Goal: Task Accomplishment & Management: Complete application form

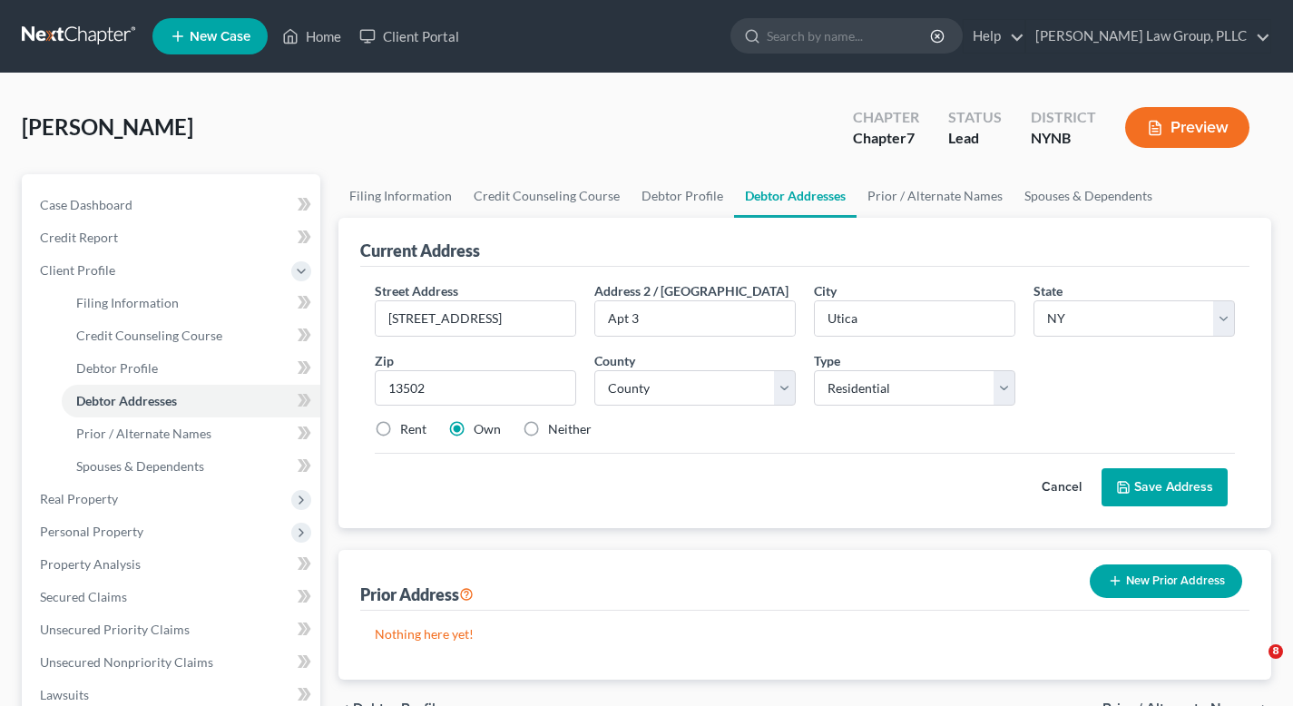
select select "35"
select select "0"
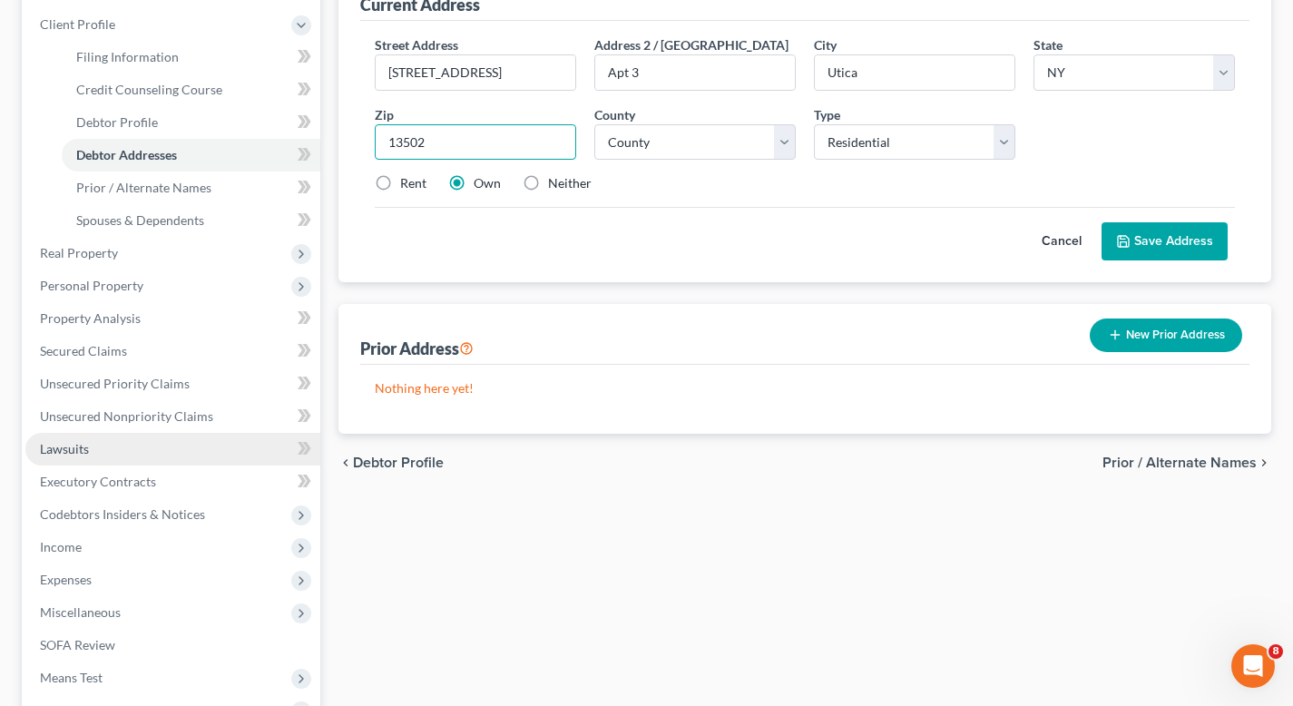
scroll to position [264, 0]
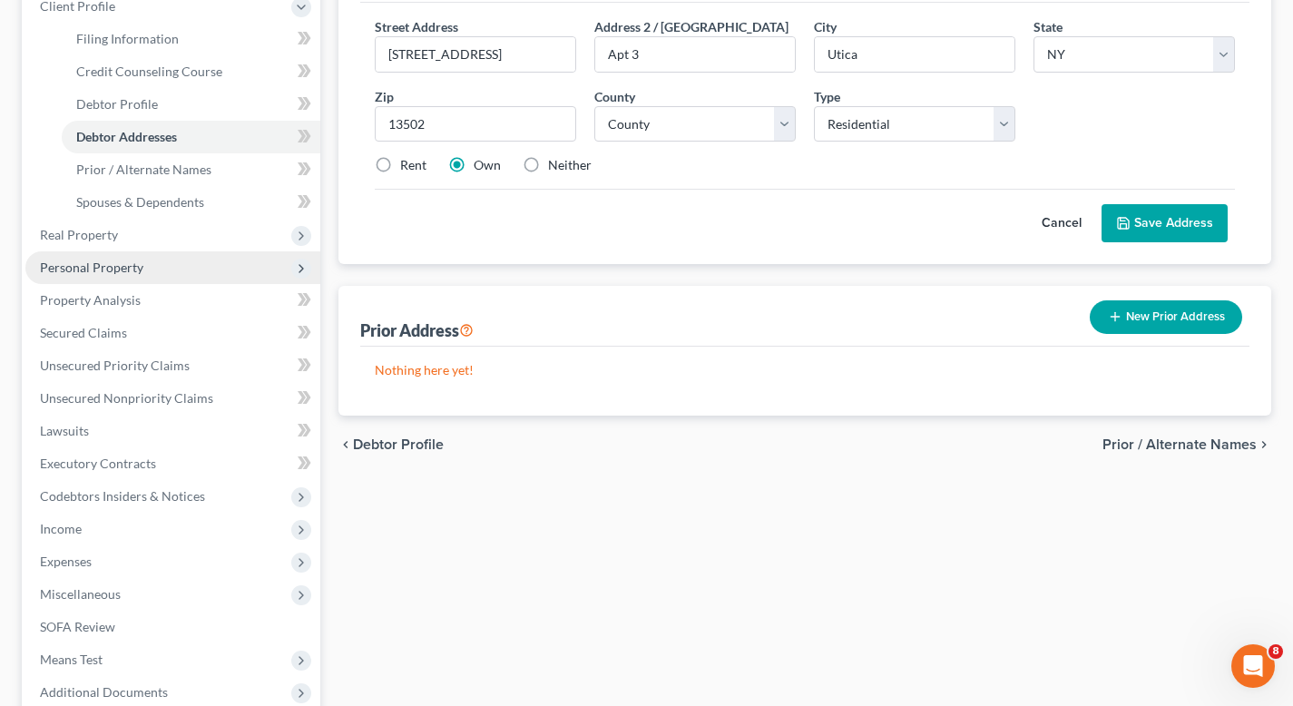
click at [139, 251] on span "Personal Property" at bounding box center [172, 267] width 295 height 33
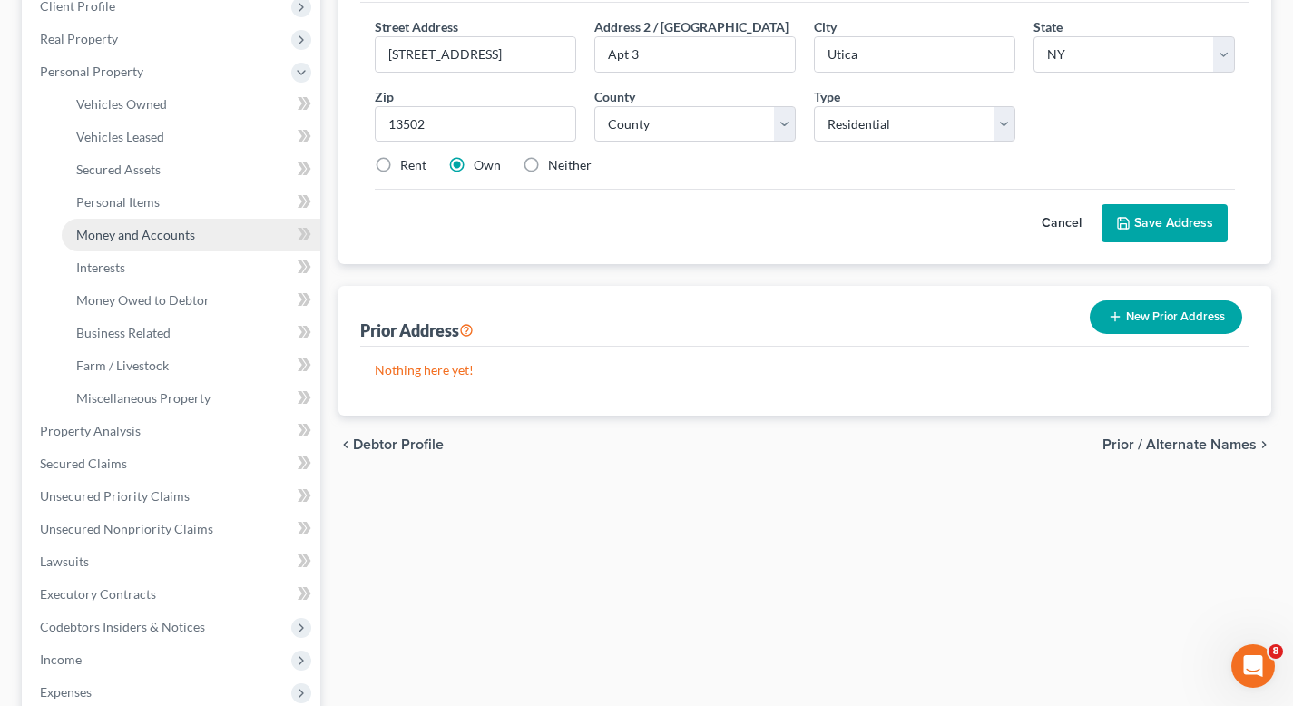
click at [173, 227] on span "Money and Accounts" at bounding box center [135, 234] width 119 height 15
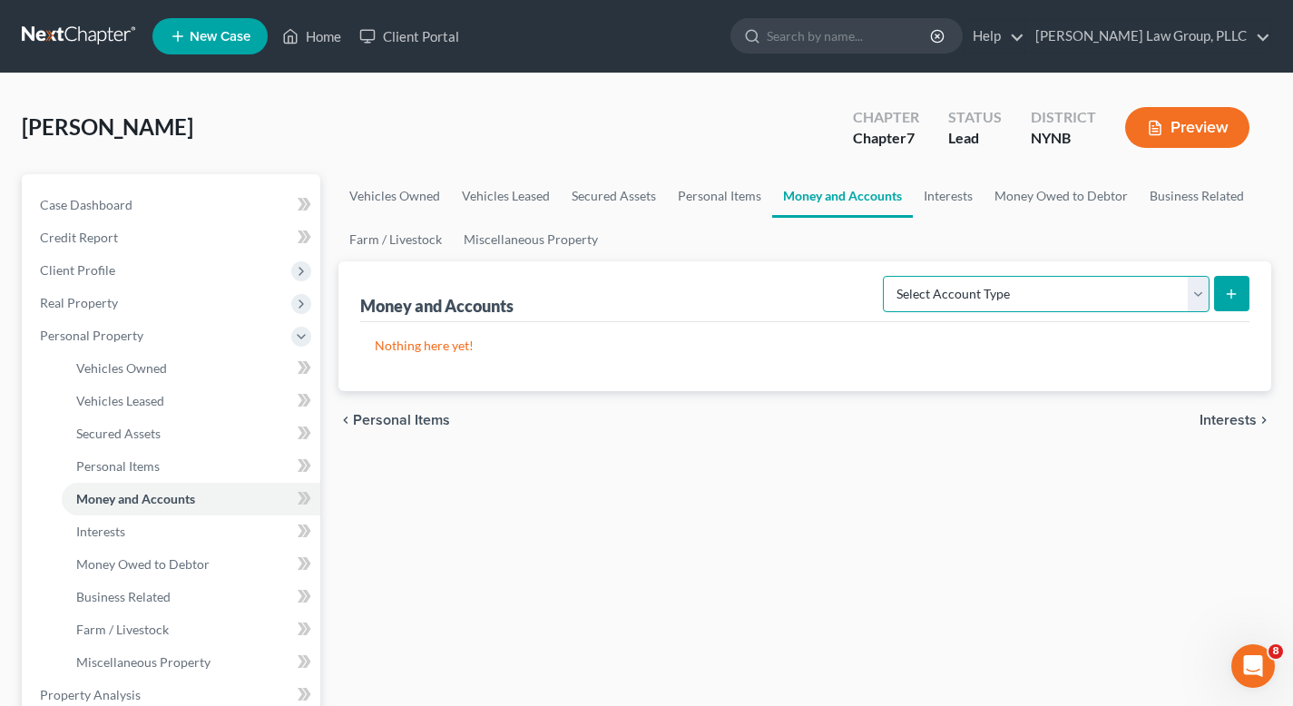
click at [1204, 296] on select "Select Account Type Brokerage Cash on Hand Certificates of Deposit Checking Acc…" at bounding box center [1046, 294] width 327 height 36
click at [887, 276] on select "Select Account Type Brokerage Cash on Hand Certificates of Deposit Checking Acc…" at bounding box center [1046, 294] width 327 height 36
click at [1160, 307] on select "Select Account Type Brokerage Cash on Hand Certificates of Deposit Checking Acc…" at bounding box center [1046, 294] width 327 height 36
select select "checking"
click at [887, 276] on select "Select Account Type Brokerage Cash on Hand Certificates of Deposit Checking Acc…" at bounding box center [1046, 294] width 327 height 36
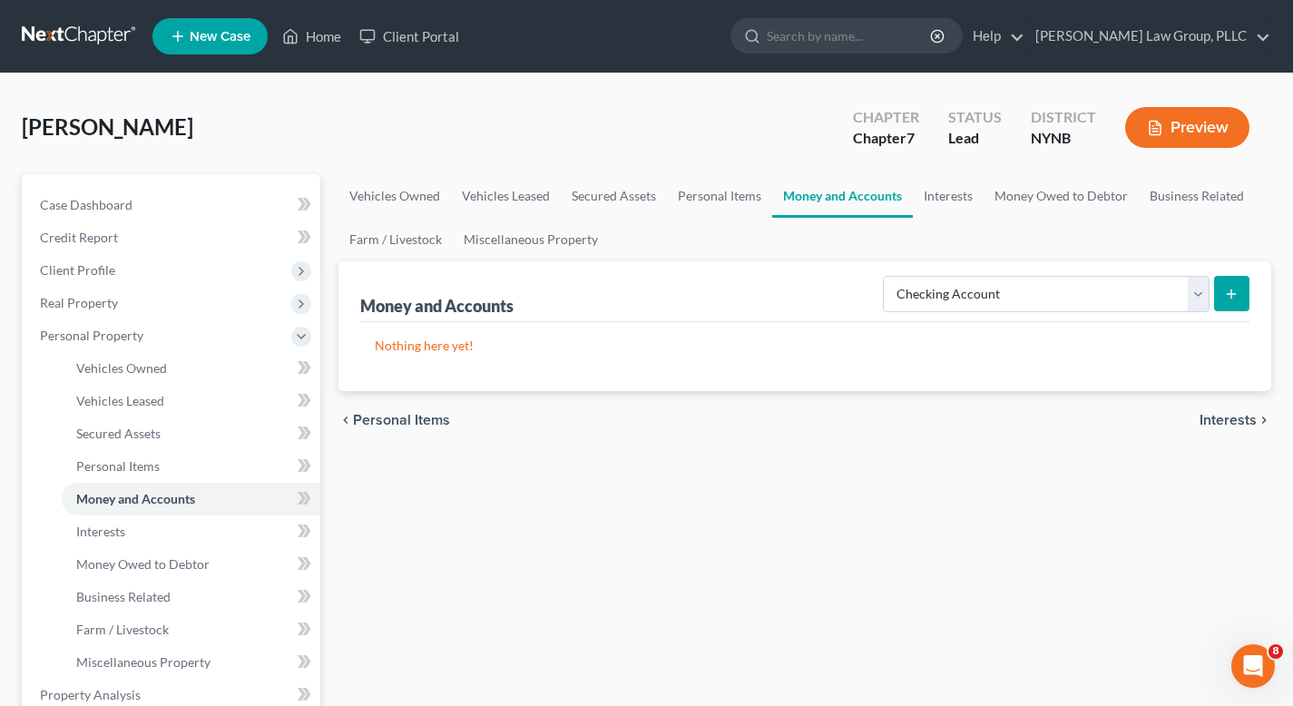
click at [1224, 293] on icon "submit" at bounding box center [1231, 294] width 15 height 15
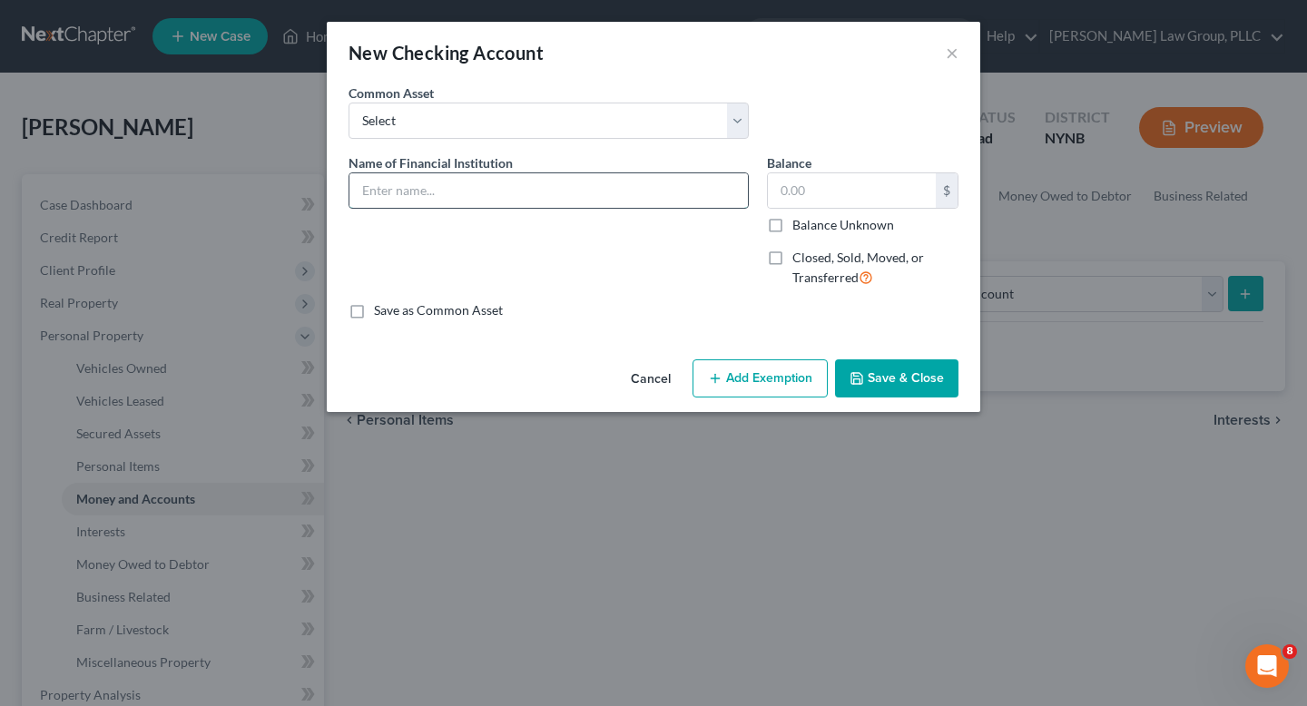
click at [492, 200] on input "text" at bounding box center [548, 190] width 398 height 34
type input "Capital One (account ending in *8920)"
click at [824, 204] on input "text" at bounding box center [852, 190] width 168 height 34
type input "1,277.74"
click at [765, 370] on button "Add Exemption" at bounding box center [759, 378] width 135 height 38
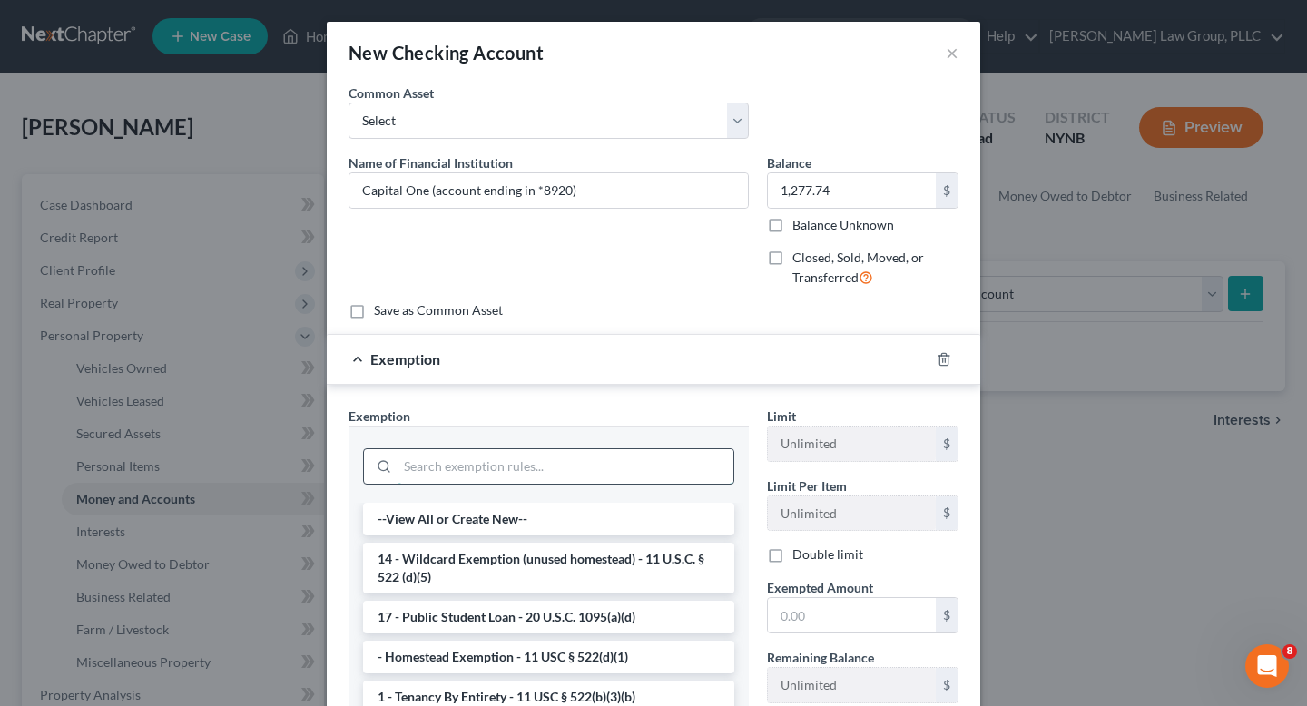
click at [541, 455] on input "search" at bounding box center [565, 466] width 336 height 34
click at [547, 555] on li "14 - Wildcard Exemption (unused homestead) - 11 U.S.C. § 522 (d)(5)" at bounding box center [548, 568] width 371 height 51
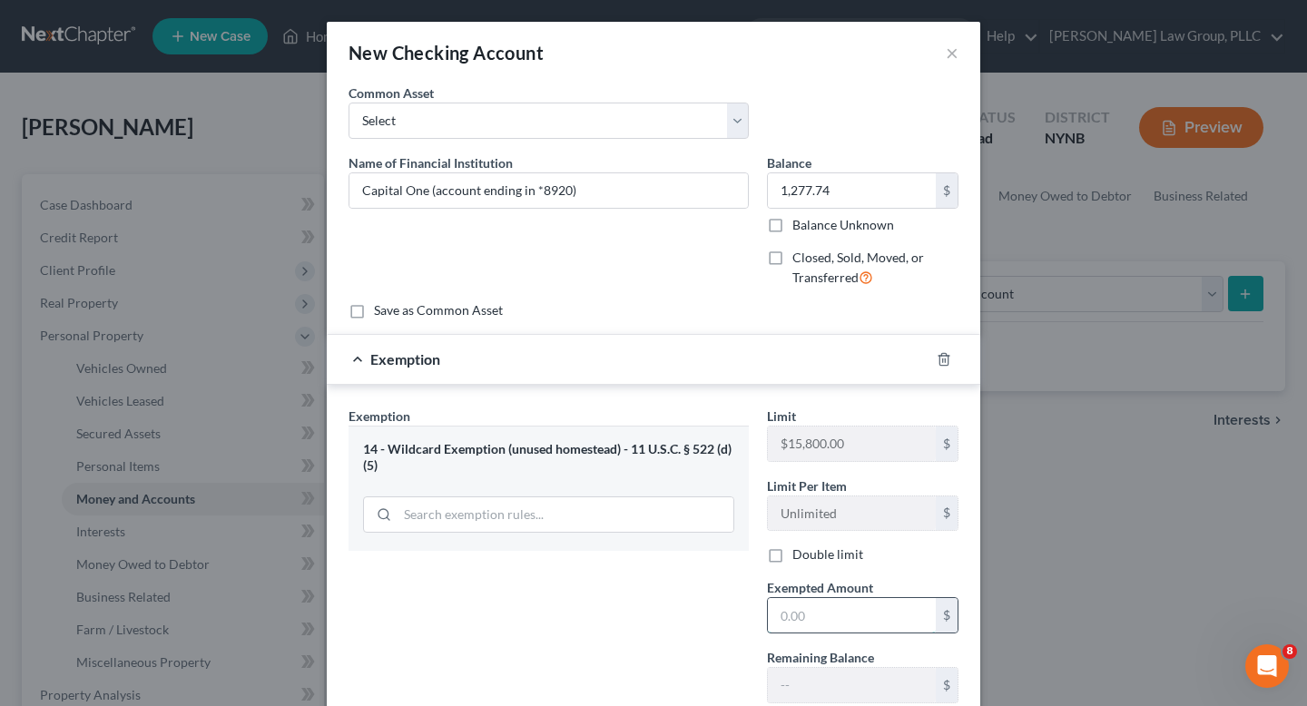
click at [834, 609] on input "text" at bounding box center [852, 615] width 168 height 34
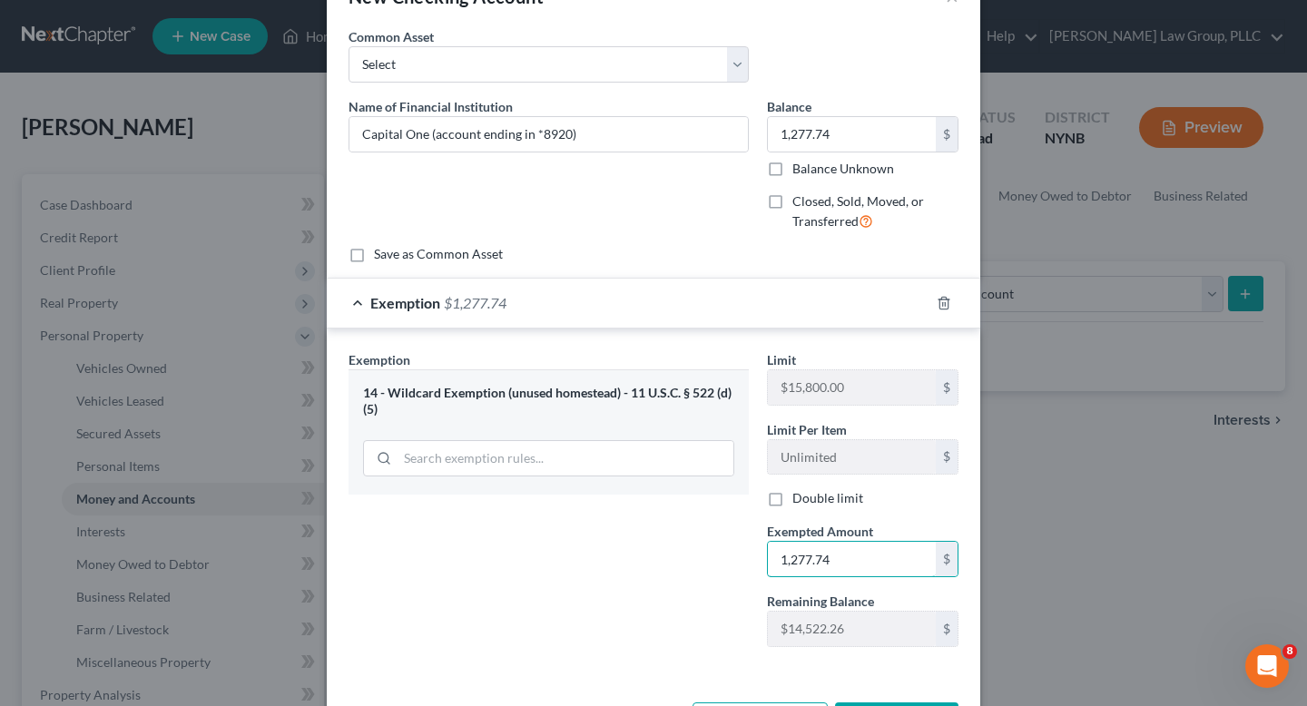
scroll to position [126, 0]
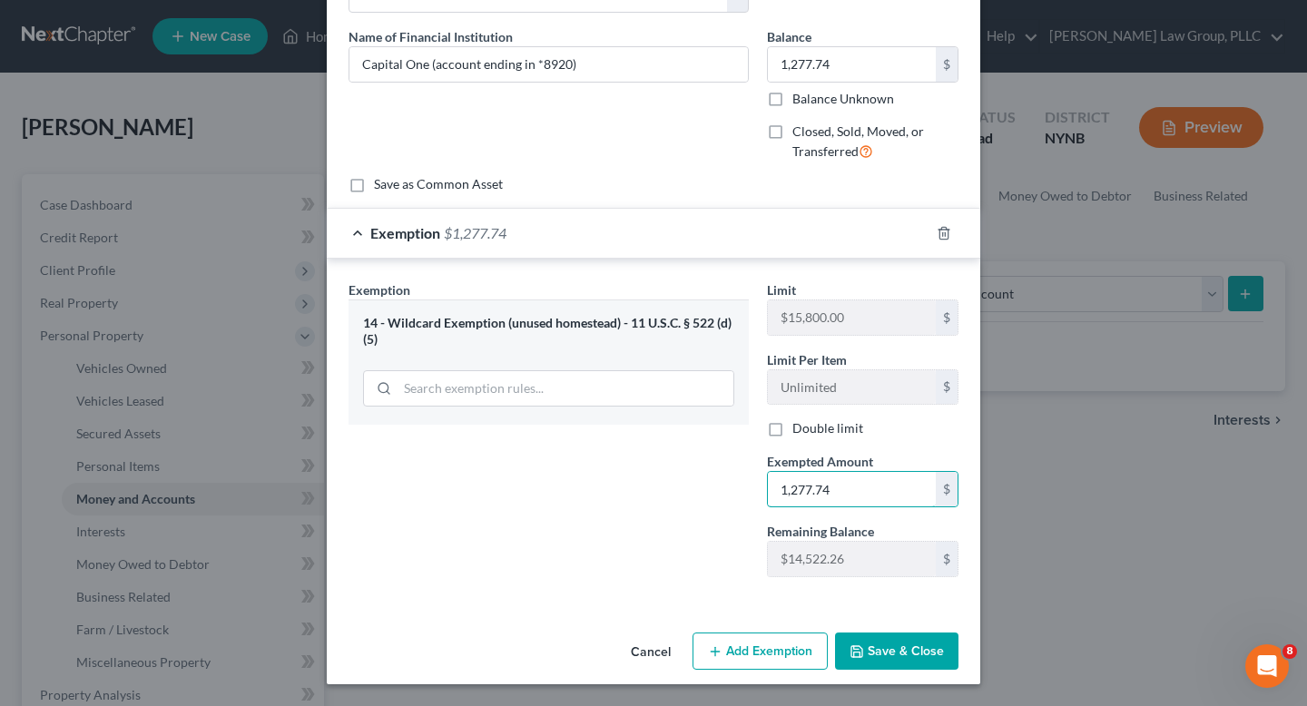
type input "1,277.74"
click at [886, 657] on button "Save & Close" at bounding box center [896, 651] width 123 height 38
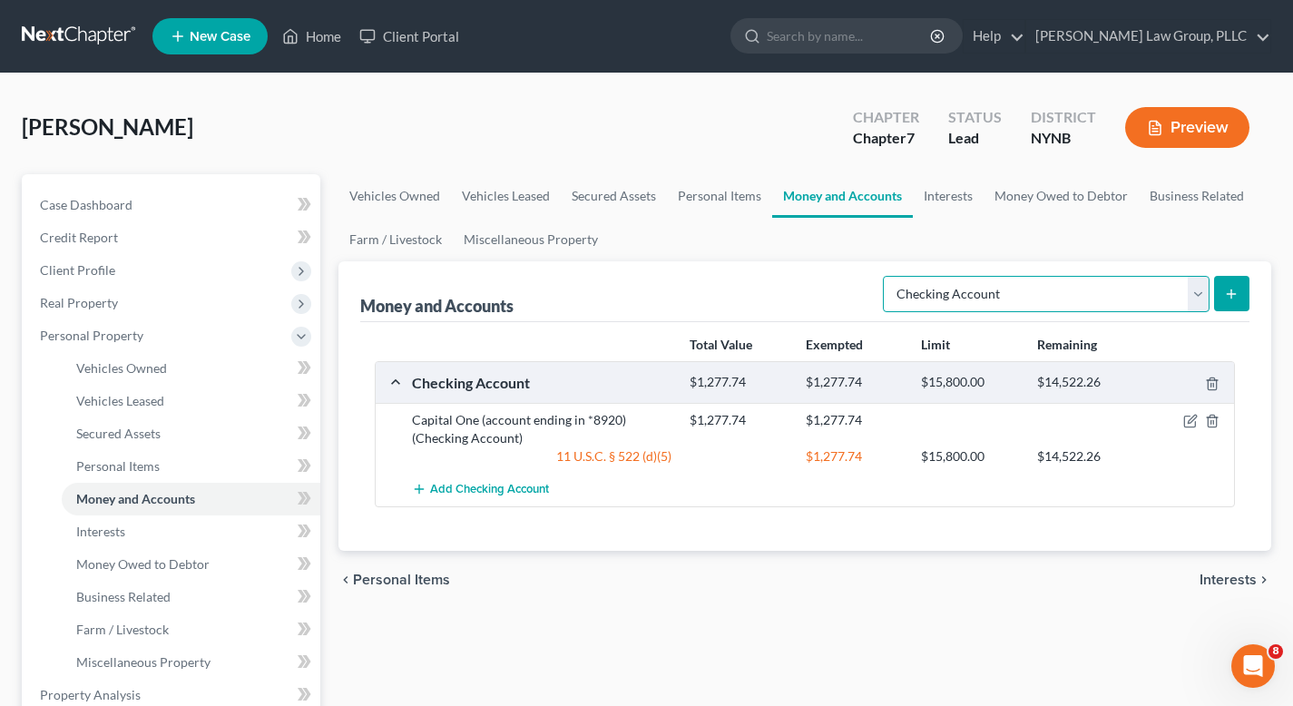
click at [1122, 282] on select "Select Account Type Brokerage Cash on Hand Certificates of Deposit Checking Acc…" at bounding box center [1046, 294] width 327 height 36
select select "savings"
click at [887, 276] on select "Select Account Type Brokerage Cash on Hand Certificates of Deposit Checking Acc…" at bounding box center [1046, 294] width 327 height 36
click at [1232, 293] on icon "submit" at bounding box center [1231, 294] width 15 height 15
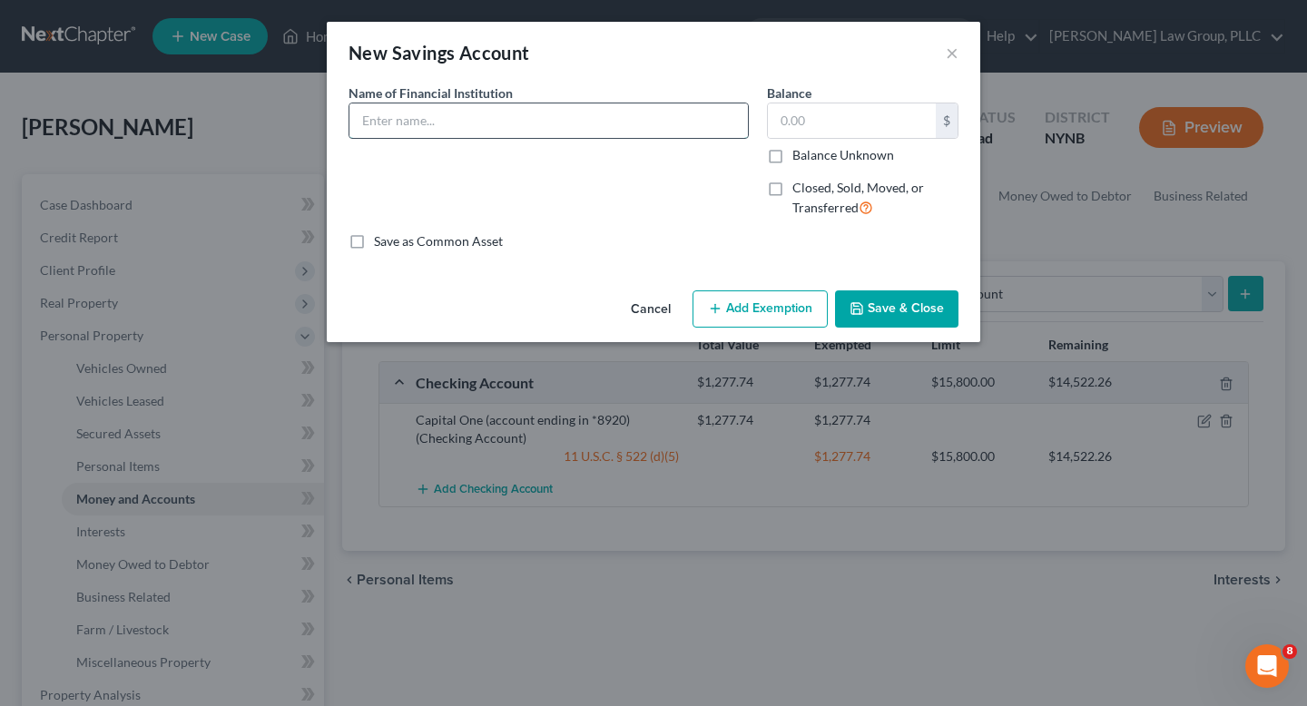
click at [490, 117] on input "text" at bounding box center [548, 120] width 398 height 34
type input "Capital One (account ending in *6070)"
click at [854, 122] on input "text" at bounding box center [852, 120] width 168 height 34
type input "58.50"
click at [657, 220] on div "Name of Financial Institution * Capital One (account ending in *6070)" at bounding box center [548, 157] width 418 height 149
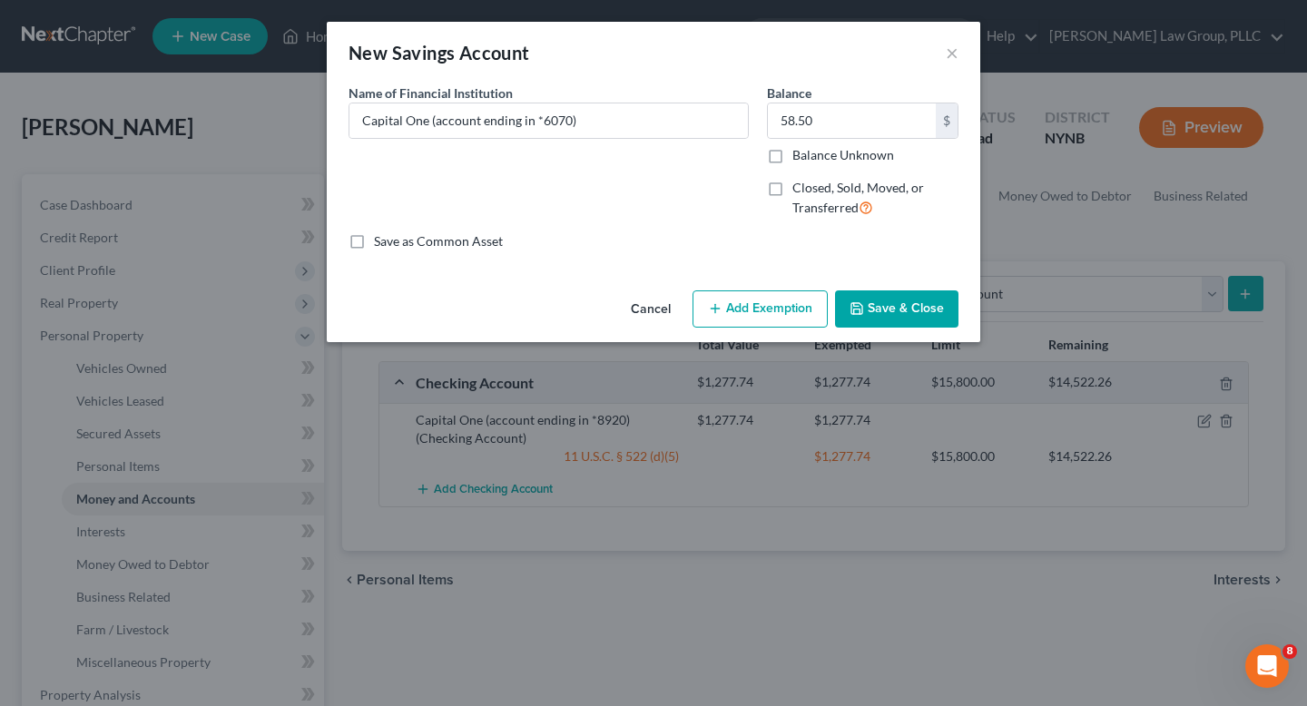
click at [744, 307] on button "Add Exemption" at bounding box center [759, 309] width 135 height 38
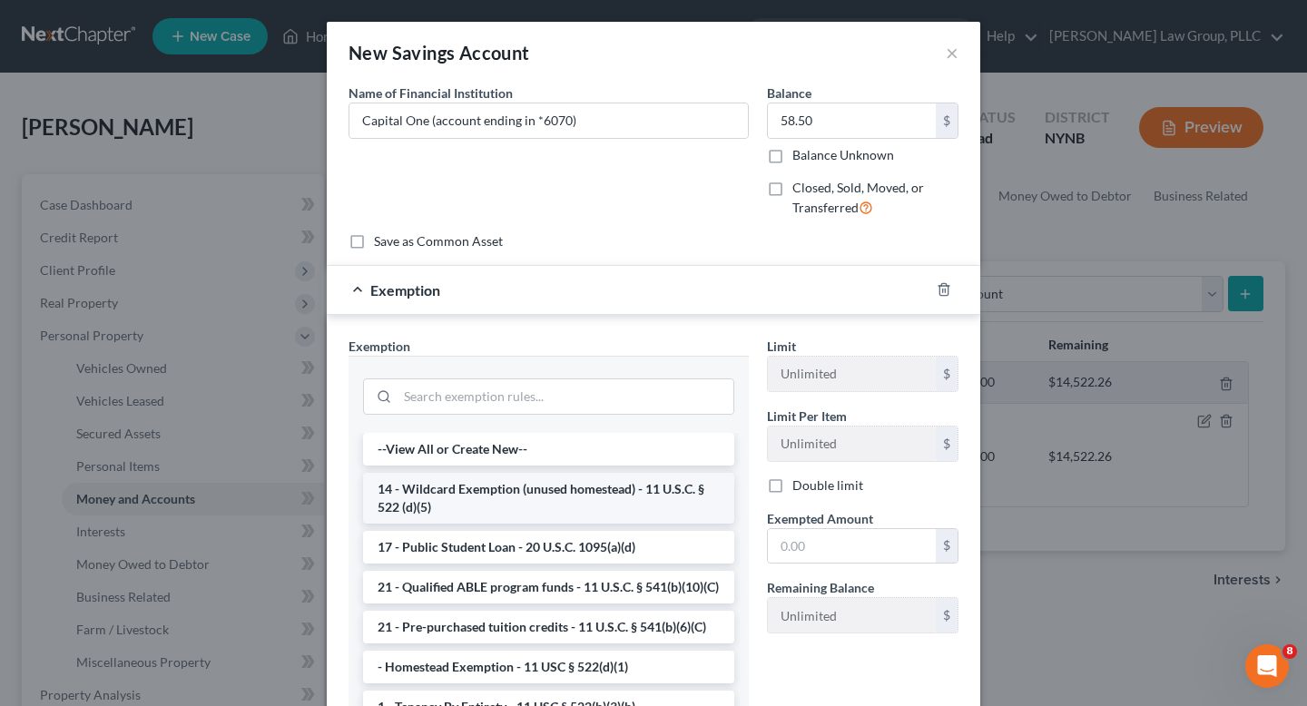
click at [580, 500] on li "14 - Wildcard Exemption (unused homestead) - 11 U.S.C. § 522 (d)(5)" at bounding box center [548, 498] width 371 height 51
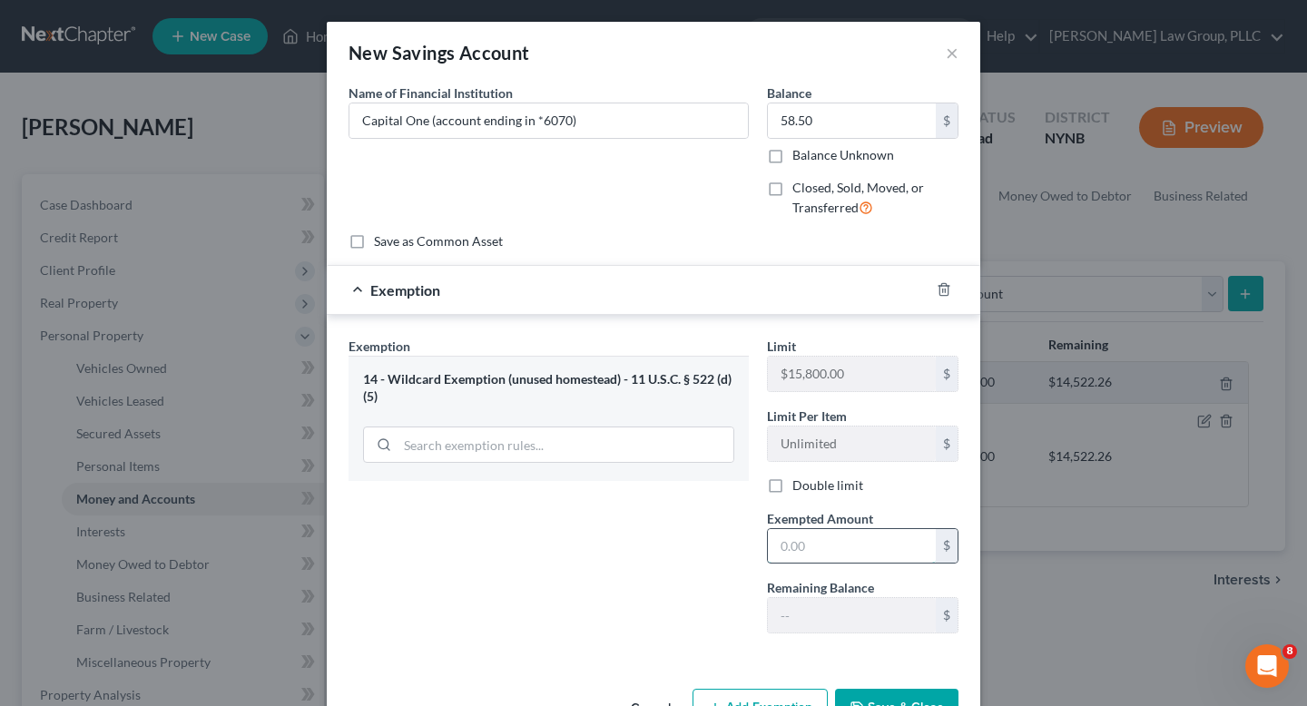
click at [805, 550] on input "text" at bounding box center [852, 546] width 168 height 34
type input "58.50"
click at [611, 588] on div "Exemption Set must be selected for CA. Exemption * 14 - Wildcard Exemption (unu…" at bounding box center [548, 492] width 418 height 311
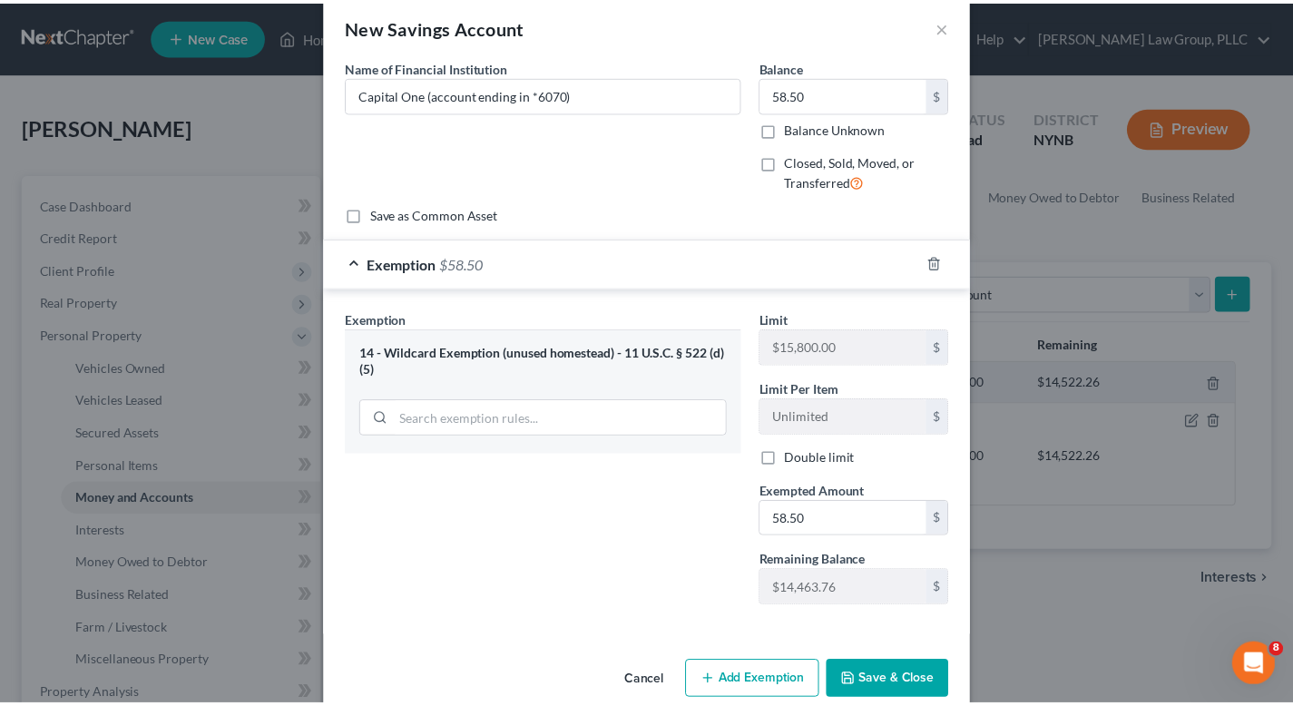
scroll to position [57, 0]
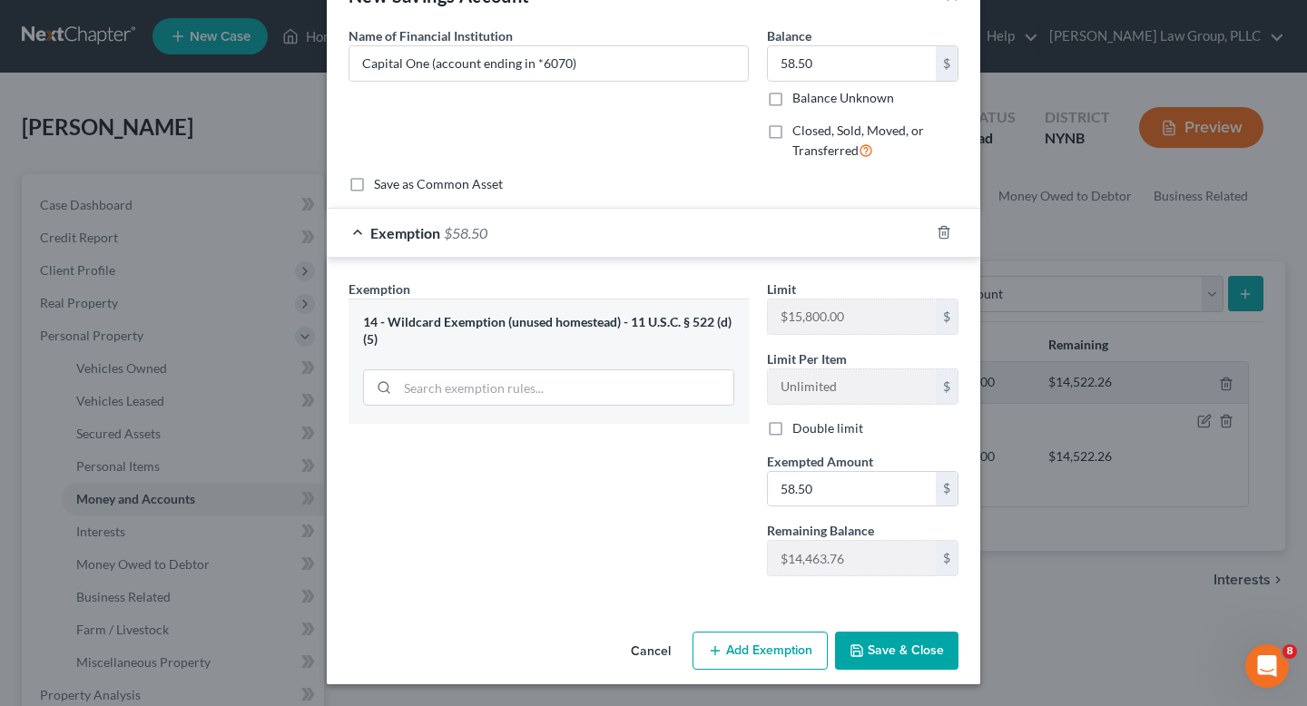
click at [877, 664] on button "Save & Close" at bounding box center [896, 651] width 123 height 38
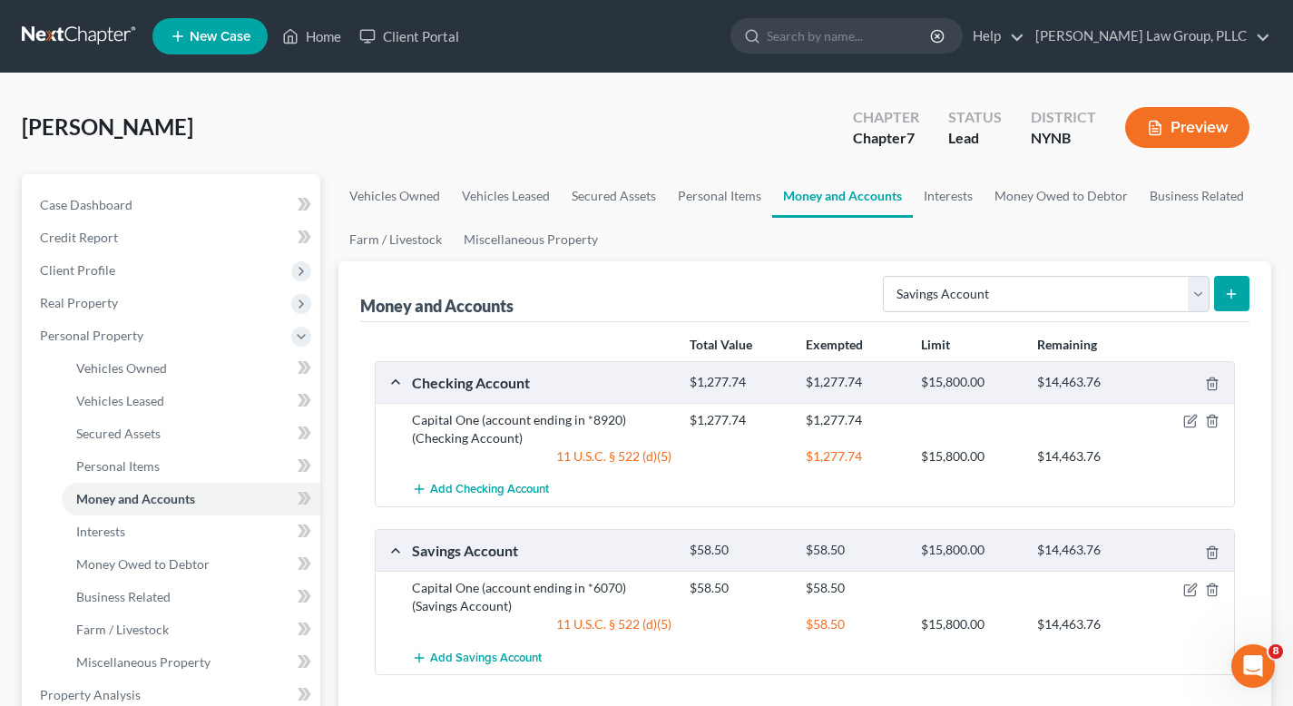
scroll to position [583, 0]
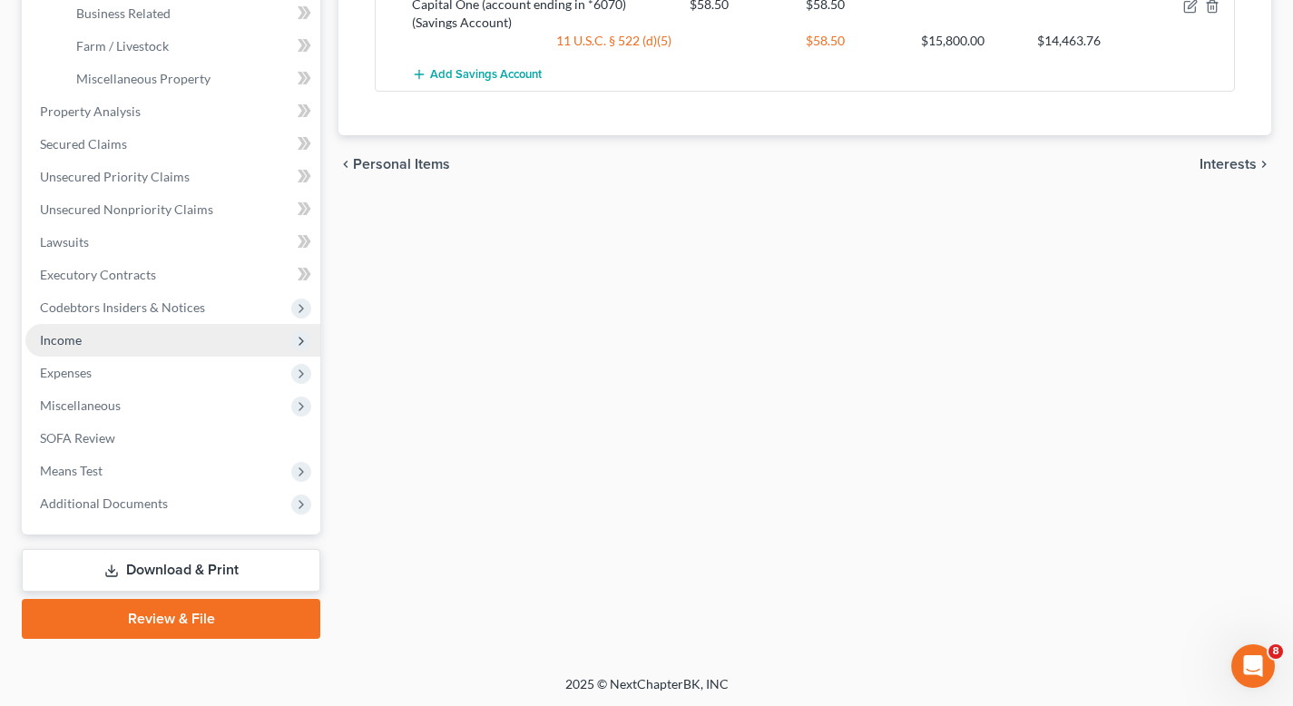
click at [114, 338] on span "Income" at bounding box center [172, 340] width 295 height 33
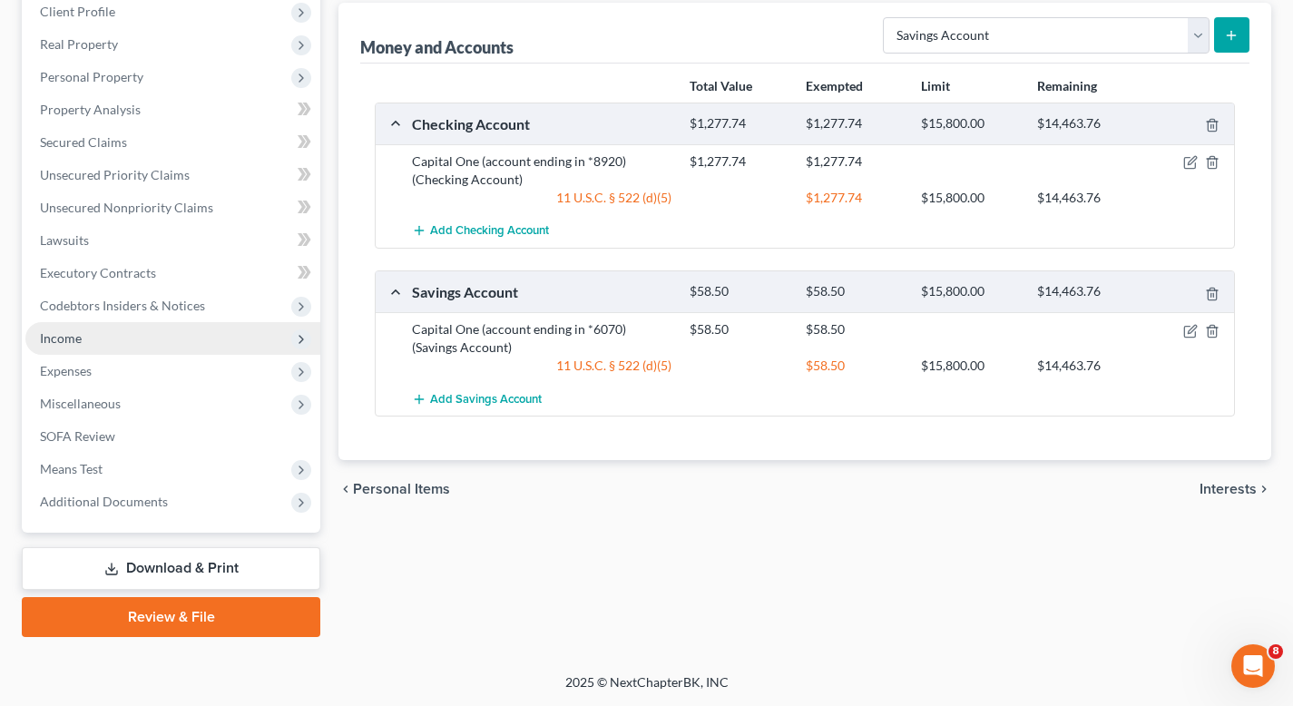
scroll to position [257, 0]
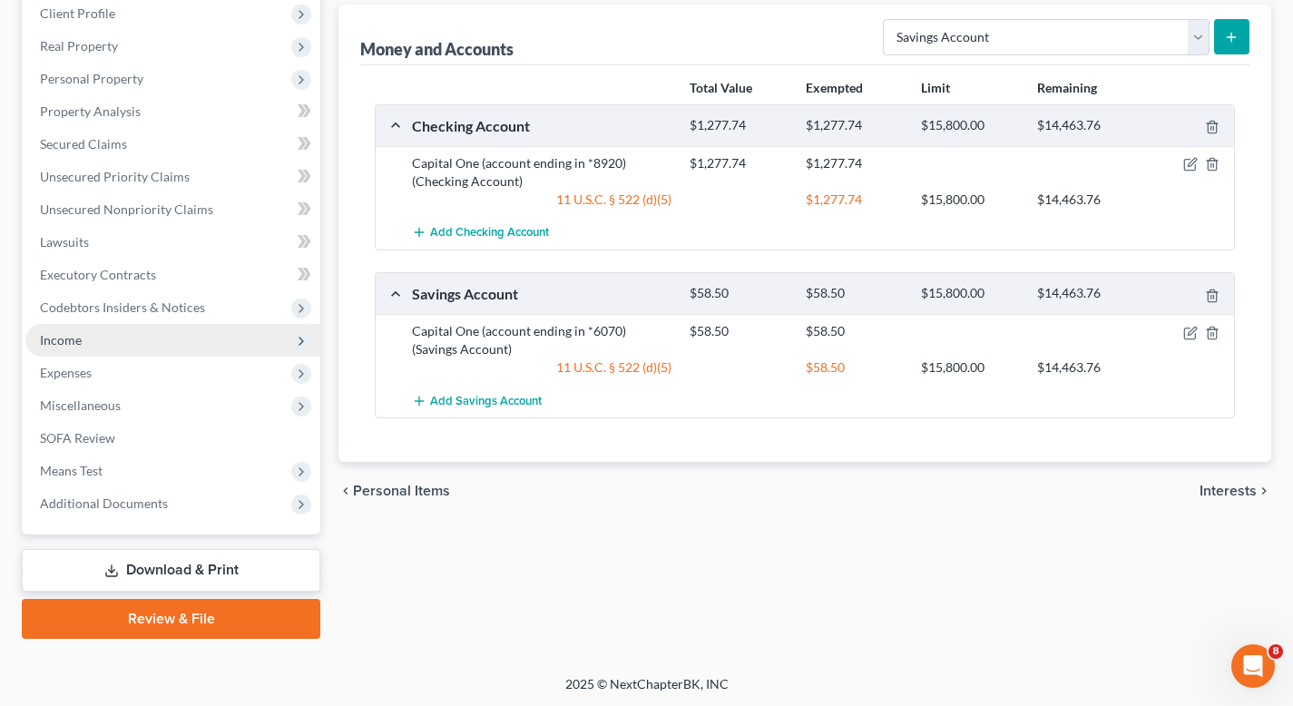
click at [260, 347] on span "Income" at bounding box center [172, 340] width 295 height 33
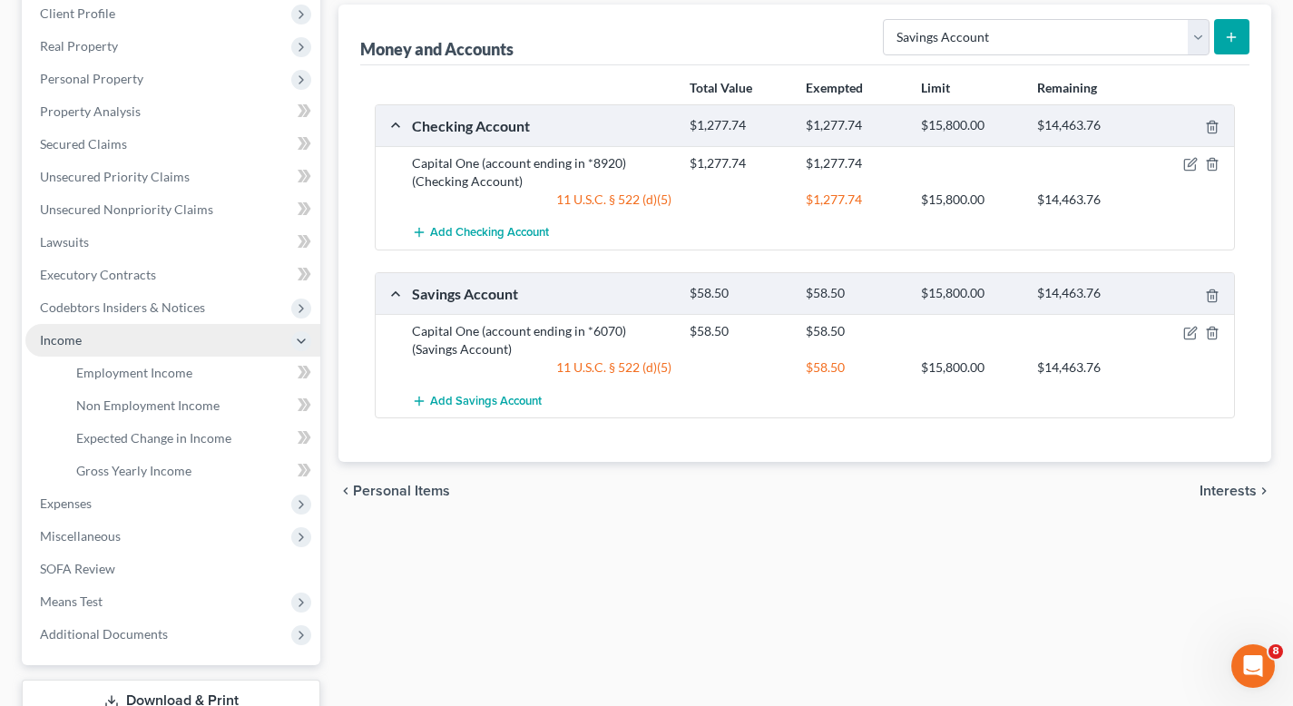
scroll to position [294, 0]
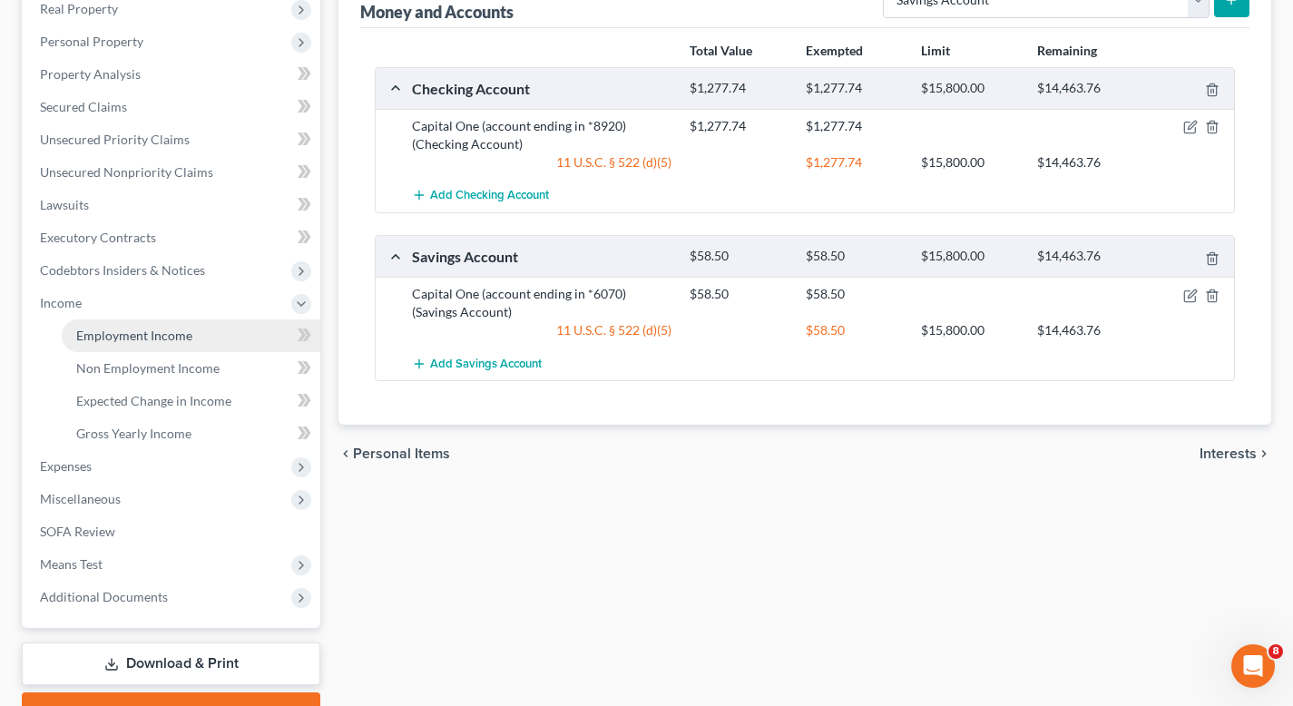
click at [228, 339] on link "Employment Income" at bounding box center [191, 335] width 259 height 33
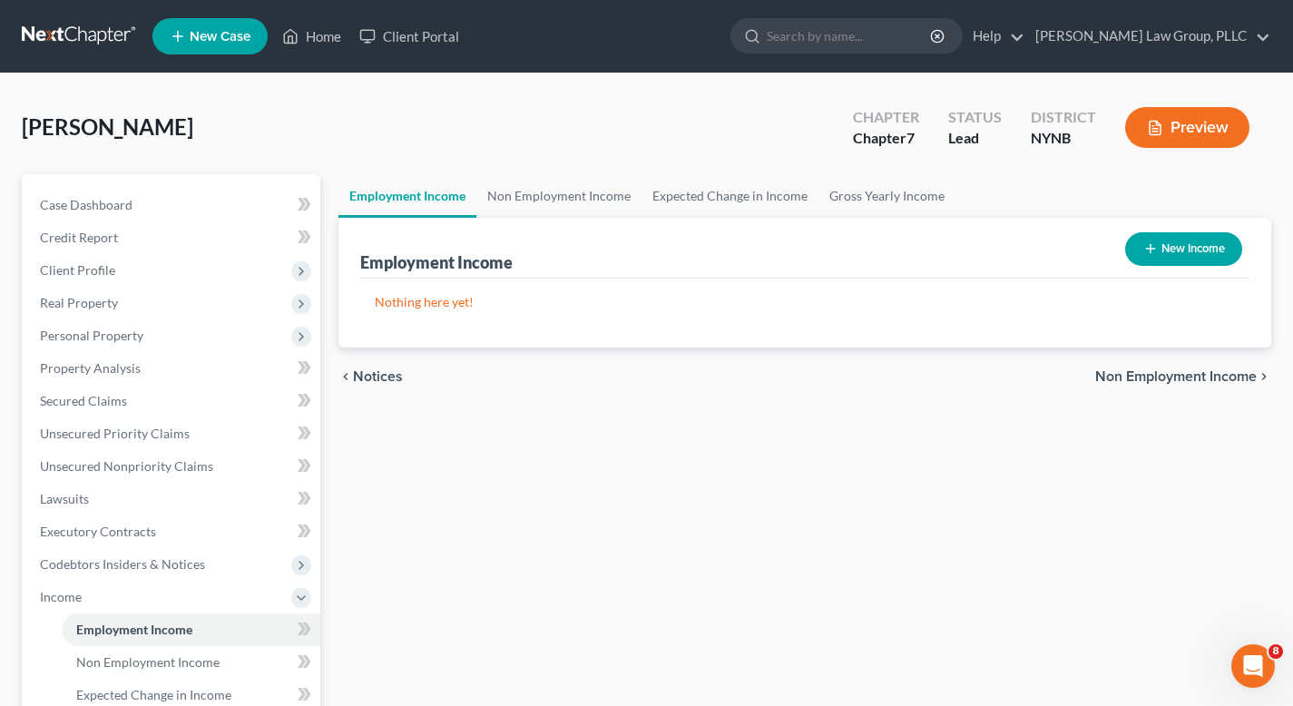
click at [1171, 247] on button "New Income" at bounding box center [1183, 249] width 117 height 34
select select "0"
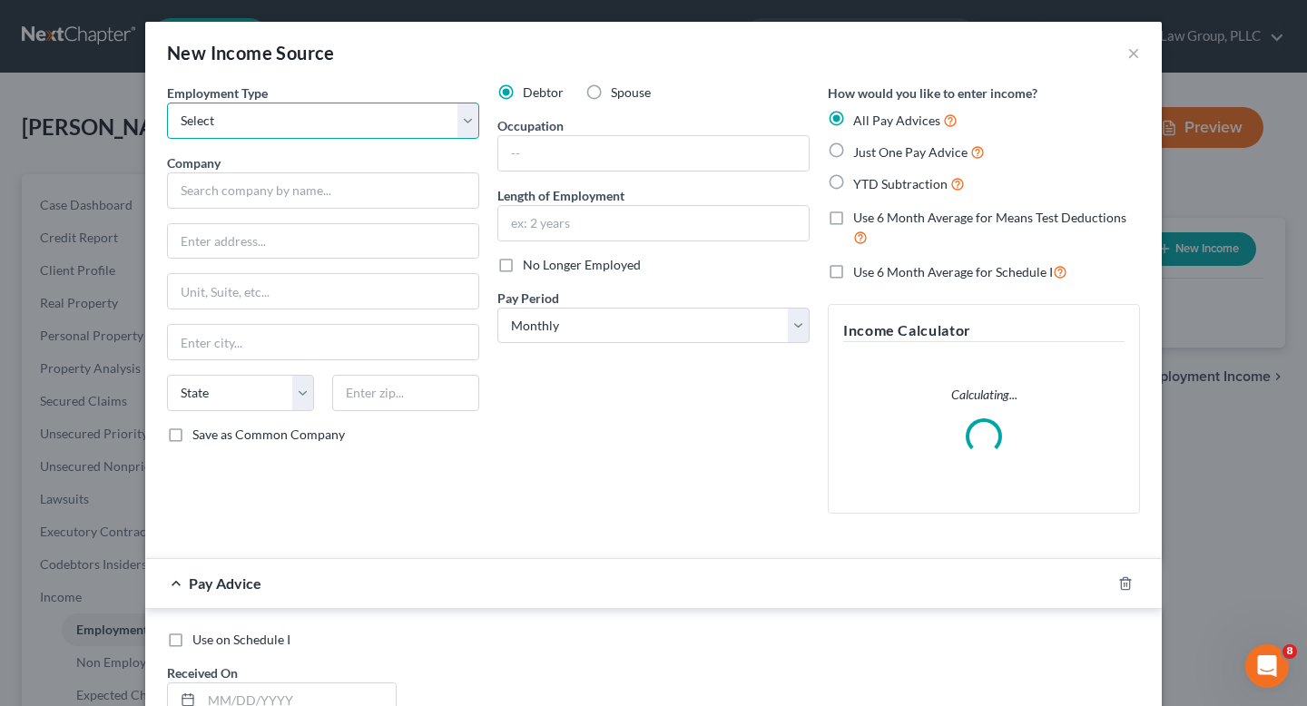
click at [348, 127] on select "Select Full or [DEMOGRAPHIC_DATA] Employment Self Employment" at bounding box center [323, 121] width 312 height 36
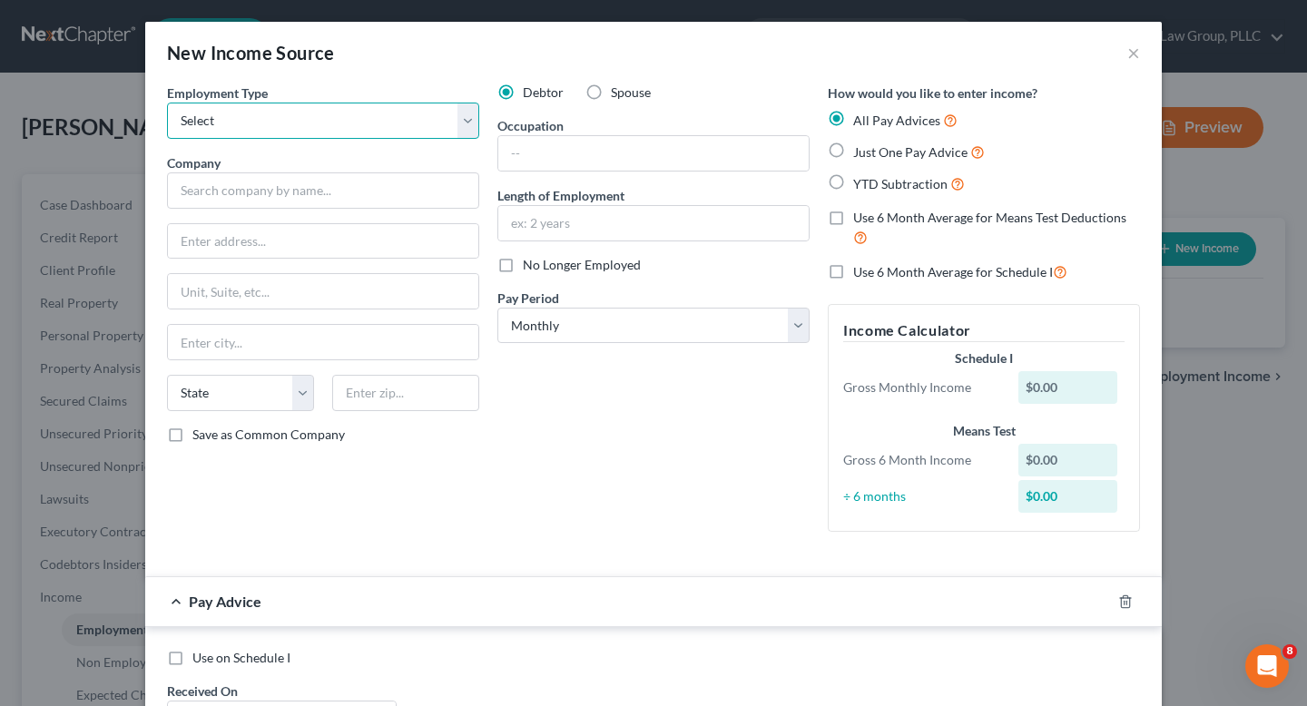
select select "0"
click at [167, 103] on select "Select Full or [DEMOGRAPHIC_DATA] Employment Self Employment" at bounding box center [323, 121] width 312 height 36
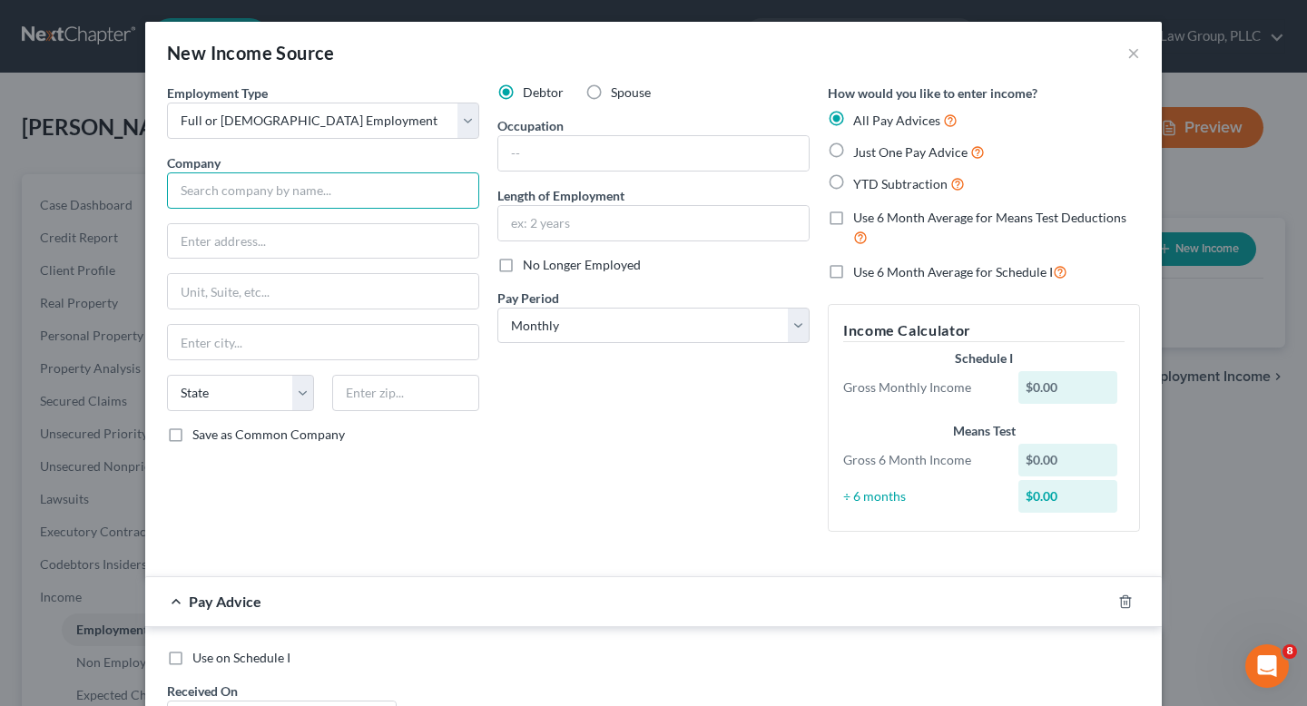
click at [339, 188] on input "text" at bounding box center [323, 190] width 312 height 36
type input "Raytheon Technologies Homogenous Metals Inc"
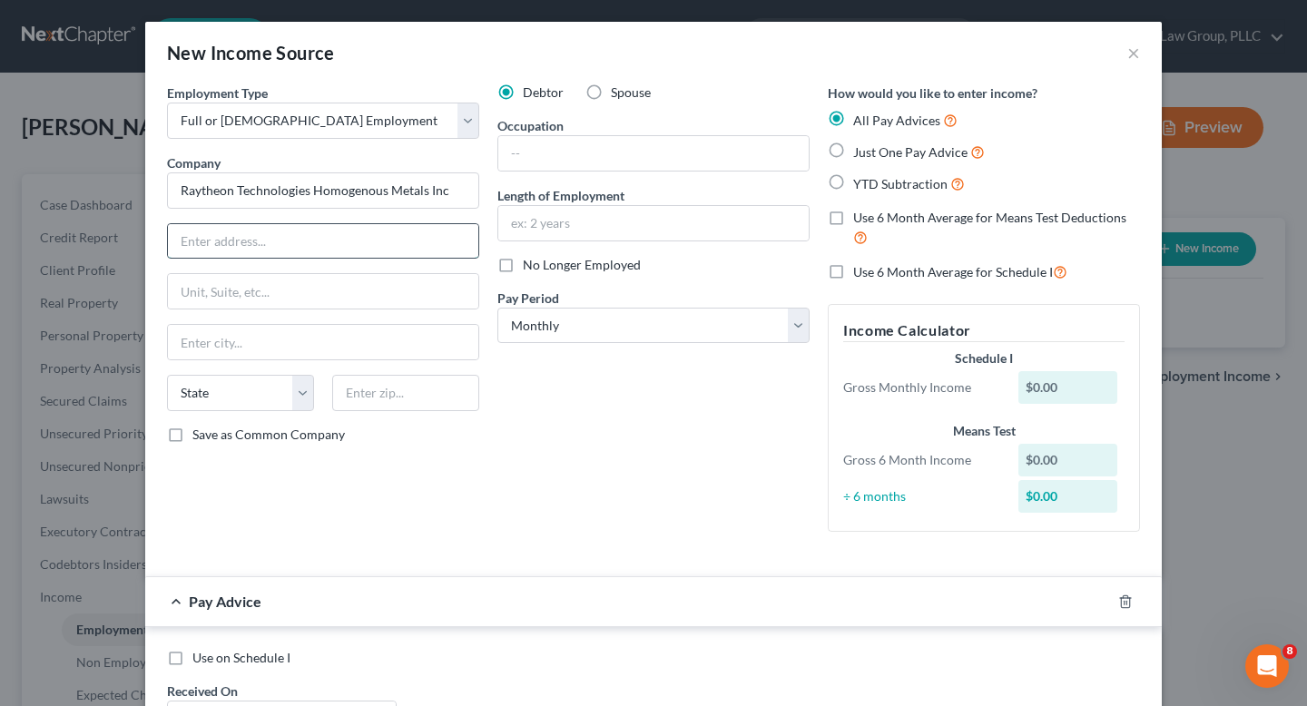
click at [354, 251] on input "text" at bounding box center [323, 241] width 310 height 34
type input "PO Box 7000"
click at [284, 331] on input "text" at bounding box center [323, 342] width 310 height 34
type input "[GEOGRAPHIC_DATA]"
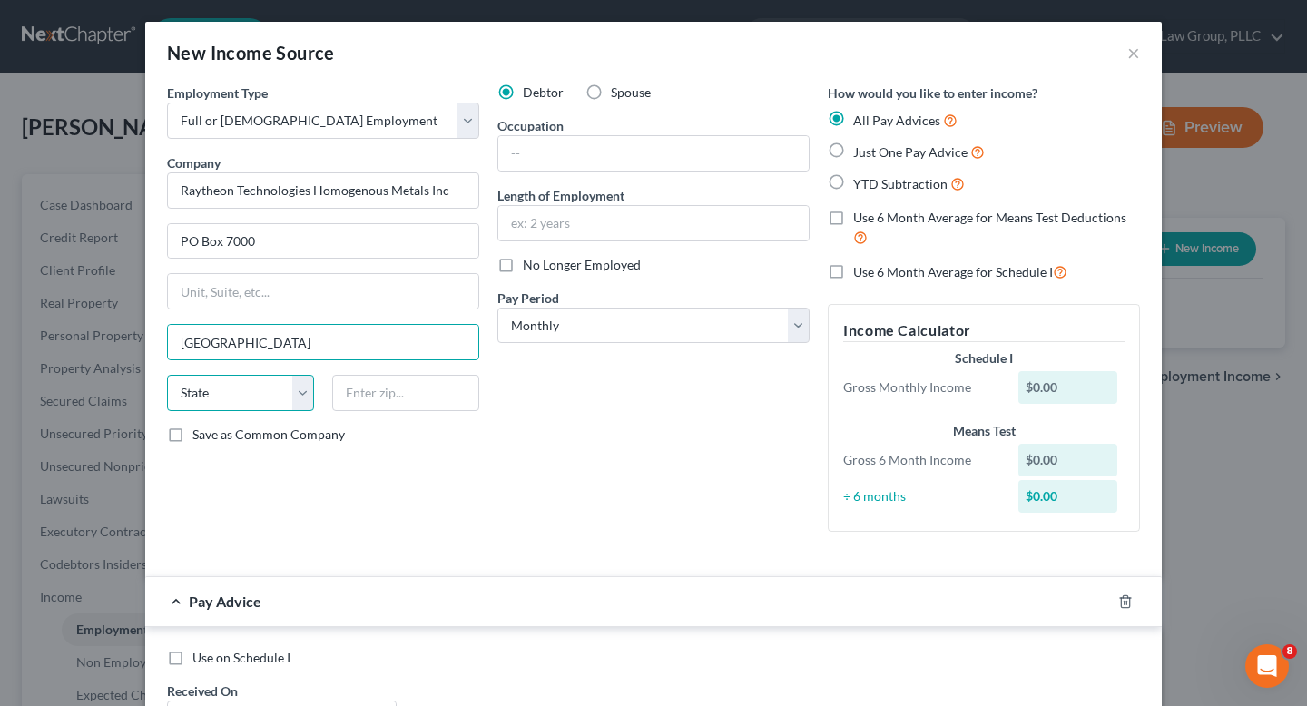
click at [231, 410] on select "State [US_STATE] AK AR AZ CA CO CT DE DC [GEOGRAPHIC_DATA] [GEOGRAPHIC_DATA] GU…" at bounding box center [240, 393] width 147 height 36
select select "45"
click at [167, 375] on select "State [US_STATE] AK AR AZ CA CO CT DE DC [GEOGRAPHIC_DATA] [GEOGRAPHIC_DATA] GU…" at bounding box center [240, 393] width 147 height 36
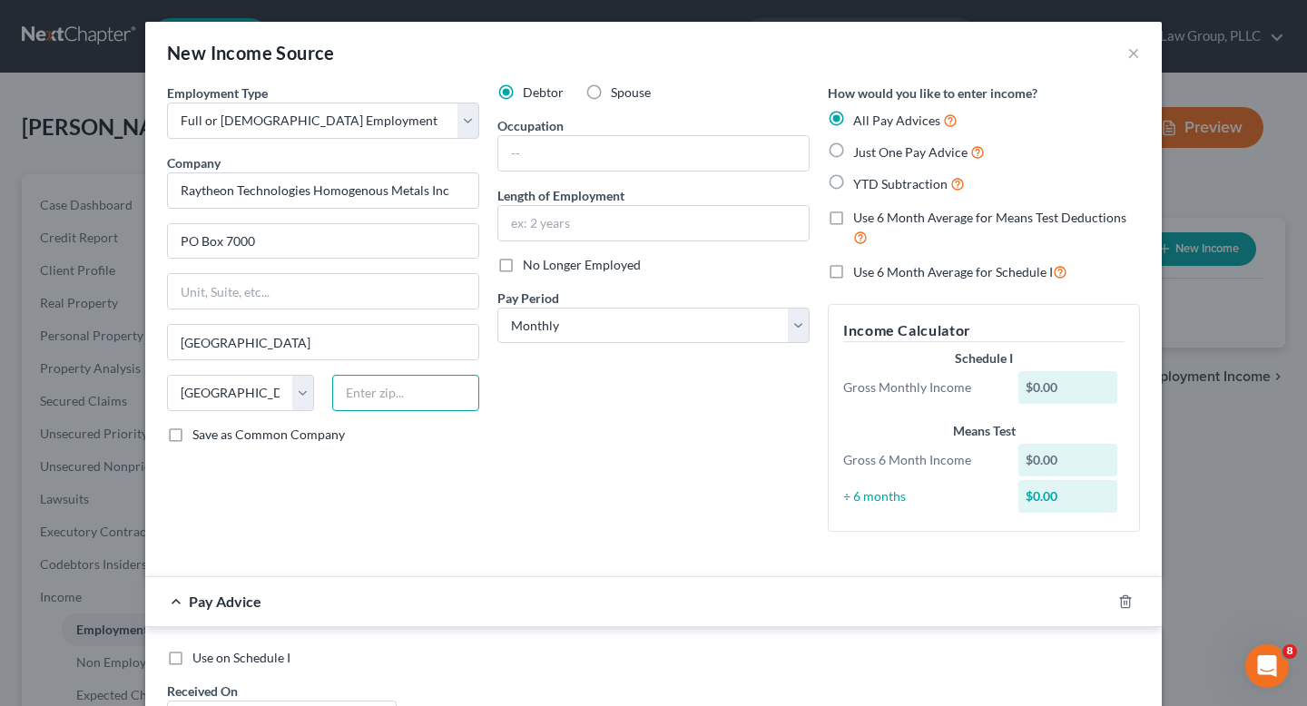
click at [380, 408] on input "text" at bounding box center [405, 393] width 147 height 36
type input "75403"
click at [471, 509] on div "Employment Type * Select Full or [DEMOGRAPHIC_DATA] Employment Self Employment …" at bounding box center [323, 314] width 330 height 463
click at [853, 149] on label "Just One Pay Advice" at bounding box center [919, 152] width 132 height 21
click at [860, 149] on input "Just One Pay Advice" at bounding box center [866, 148] width 12 height 12
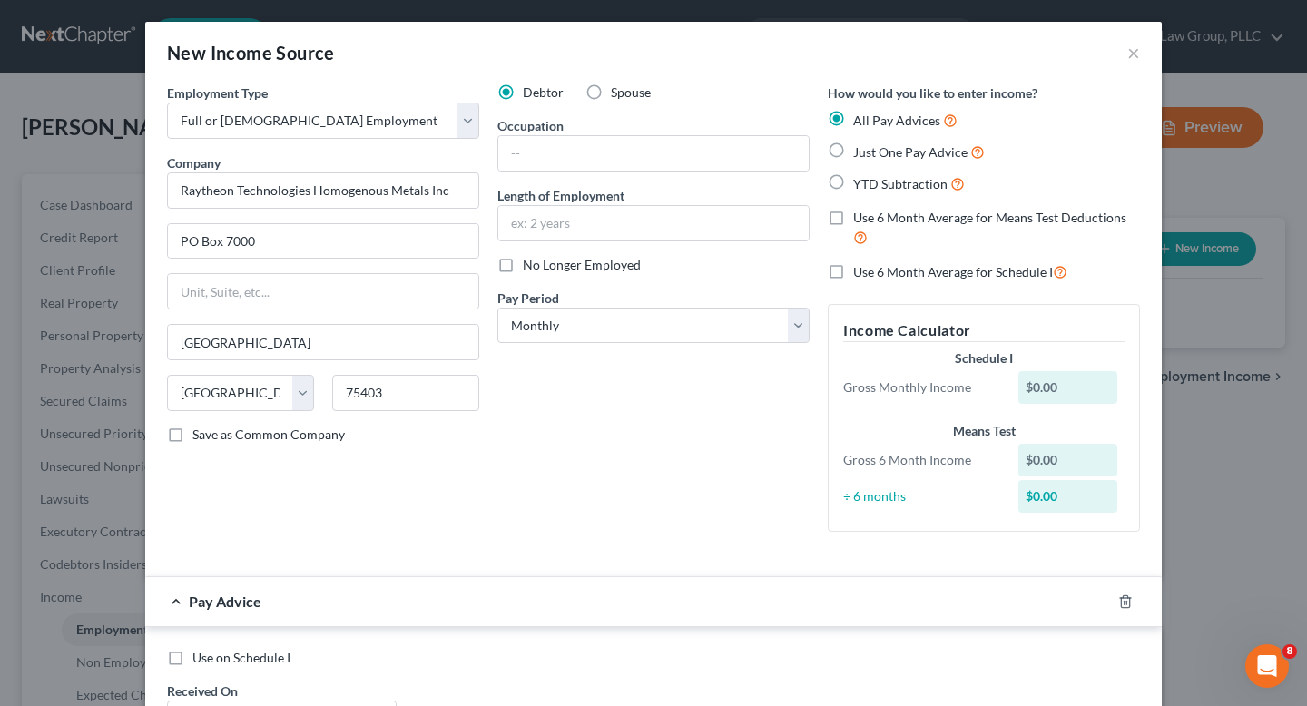
radio input "true"
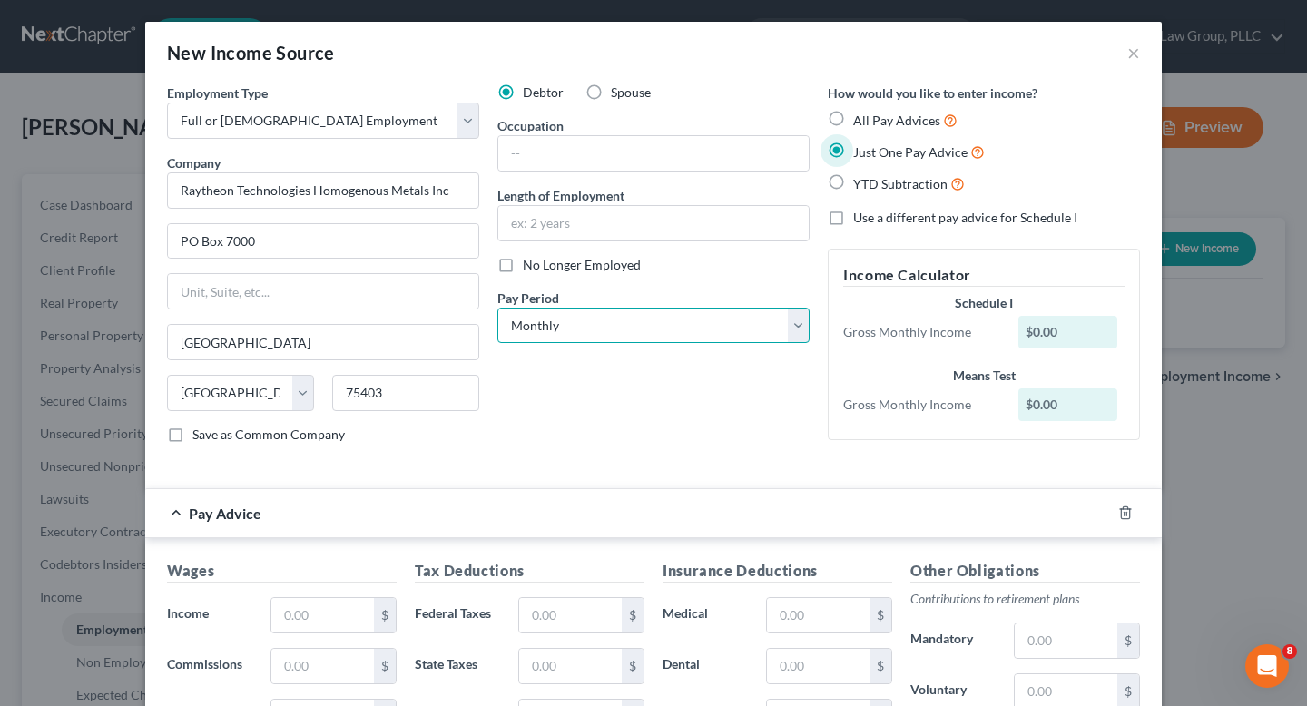
click at [618, 331] on select "Select Monthly Twice Monthly Every Other Week Weekly" at bounding box center [653, 326] width 312 height 36
select select "3"
click at [497, 308] on select "Select Monthly Twice Monthly Every Other Week Weekly" at bounding box center [653, 326] width 312 height 36
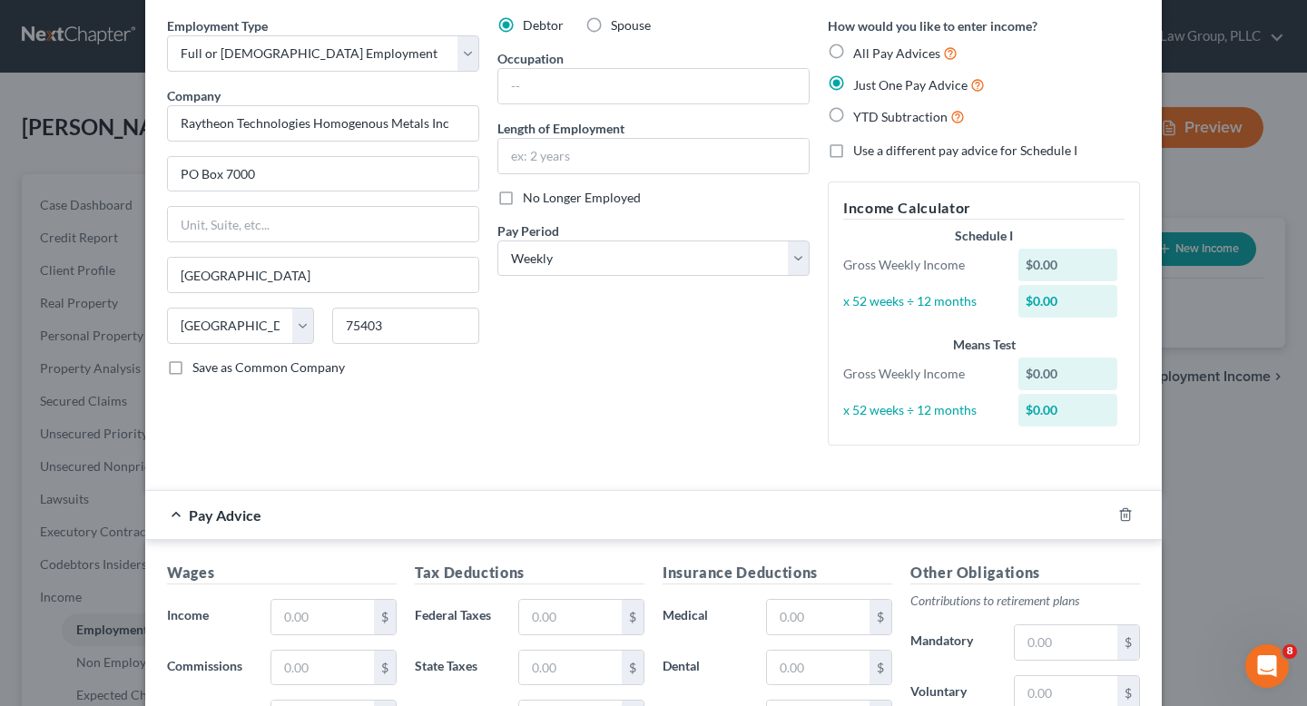
scroll to position [157, 0]
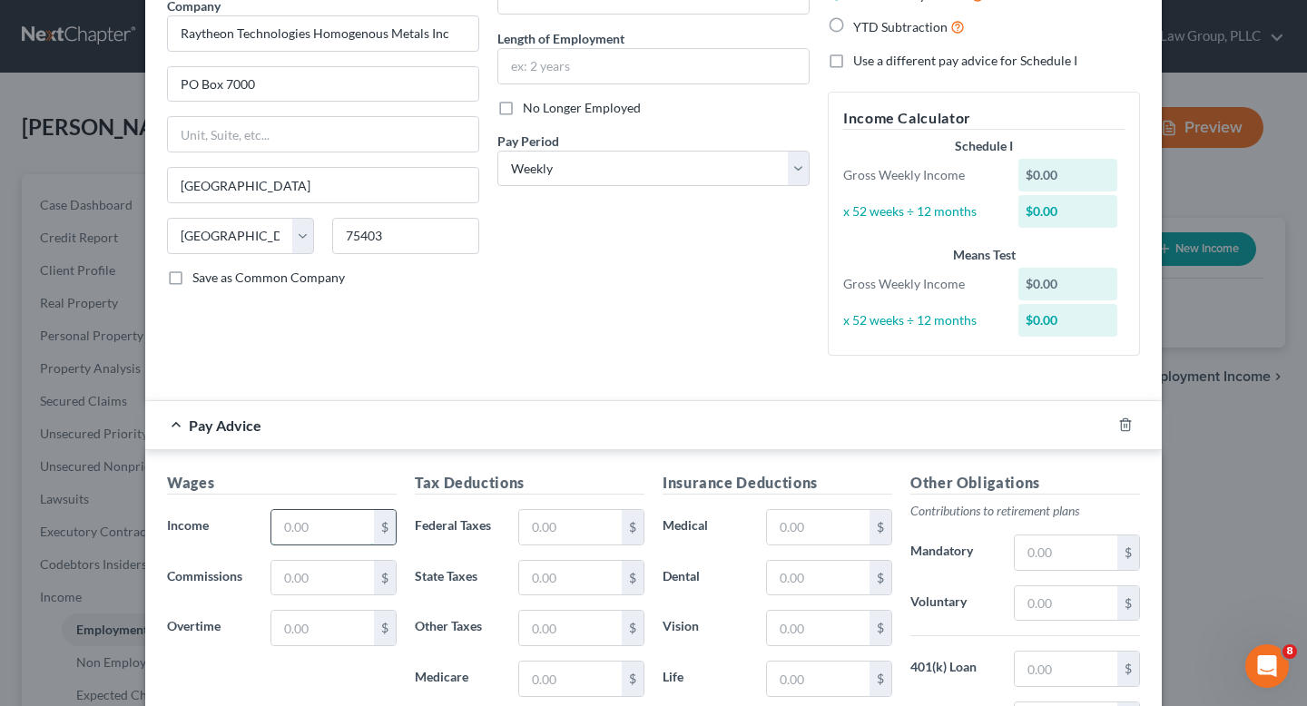
click at [318, 530] on input "text" at bounding box center [322, 527] width 103 height 34
type input "1,053.98"
click at [286, 622] on input "text" at bounding box center [322, 628] width 103 height 34
click at [347, 518] on input "1,053.98" at bounding box center [322, 527] width 103 height 34
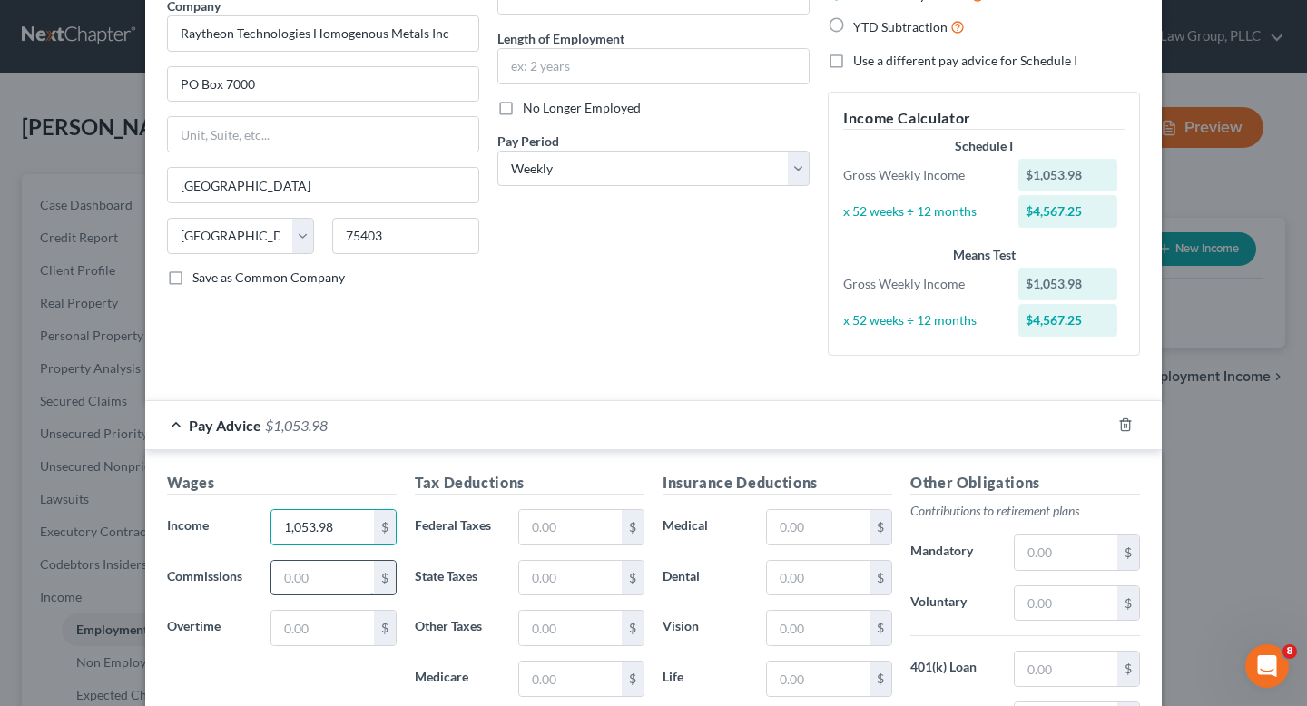
click at [289, 580] on input "text" at bounding box center [322, 578] width 103 height 34
type input "118.31"
click at [319, 637] on input "text" at bounding box center [322, 628] width 103 height 34
click at [327, 580] on input "118.31" at bounding box center [322, 578] width 103 height 34
click at [289, 631] on input "text" at bounding box center [322, 628] width 103 height 34
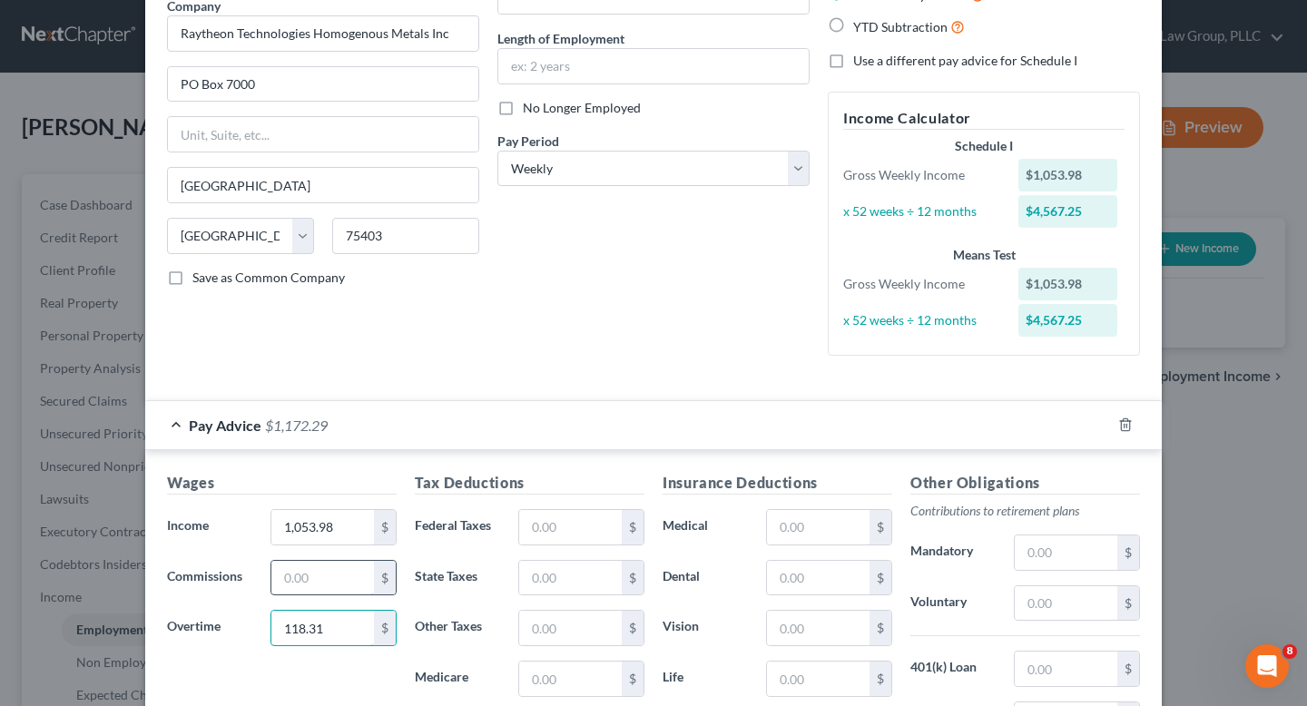
type input "118.31"
click at [289, 583] on input "text" at bounding box center [322, 578] width 103 height 34
type input "138.03"
click at [541, 525] on input "text" at bounding box center [570, 527] width 103 height 34
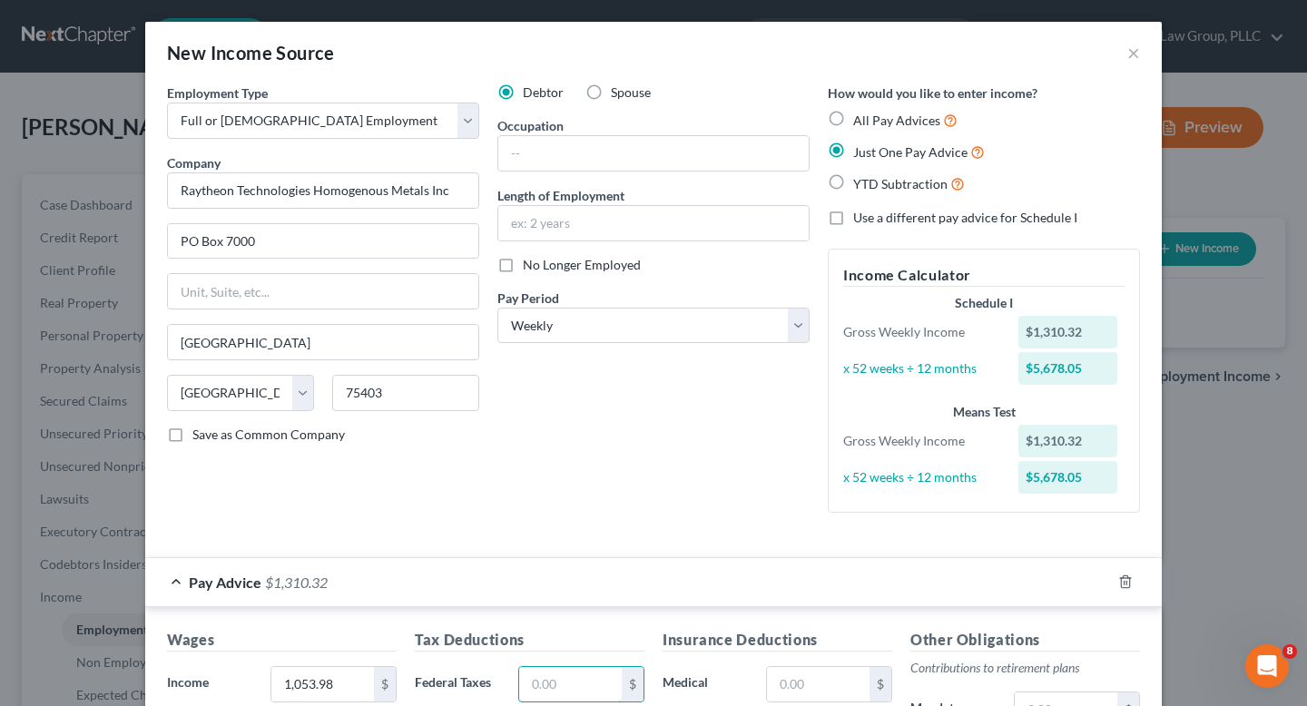
scroll to position [171, 0]
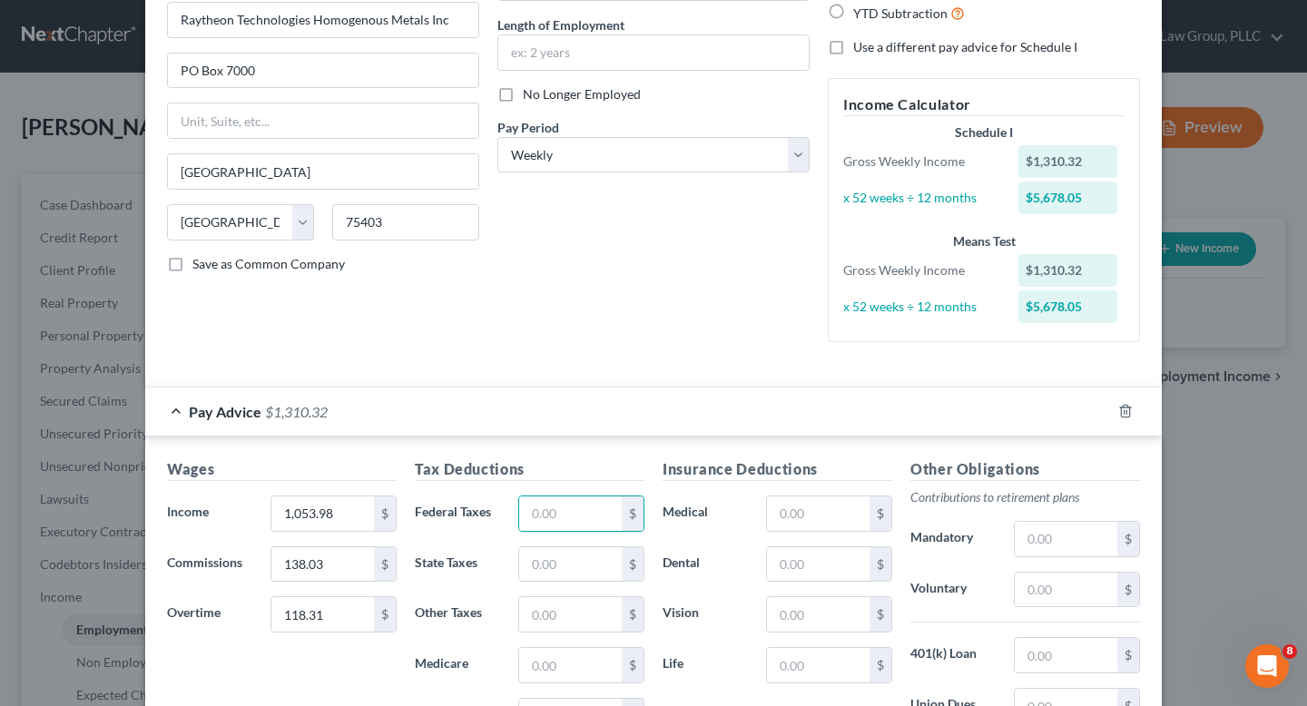
click at [505, 494] on div "Tax Deductions Federal Taxes $ State Taxes $ Other Taxes $ Medicare $ Social Se…" at bounding box center [530, 603] width 248 height 290
click at [529, 512] on input "text" at bounding box center [570, 513] width 103 height 34
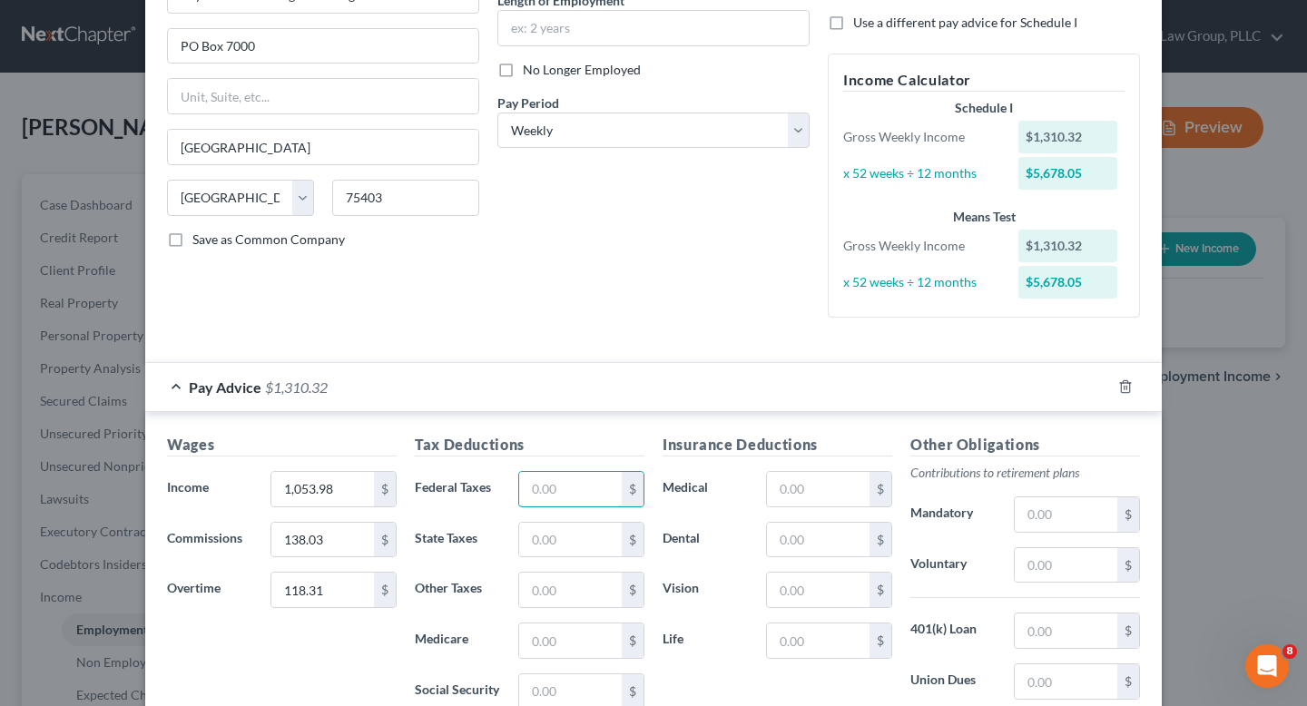
scroll to position [169, 0]
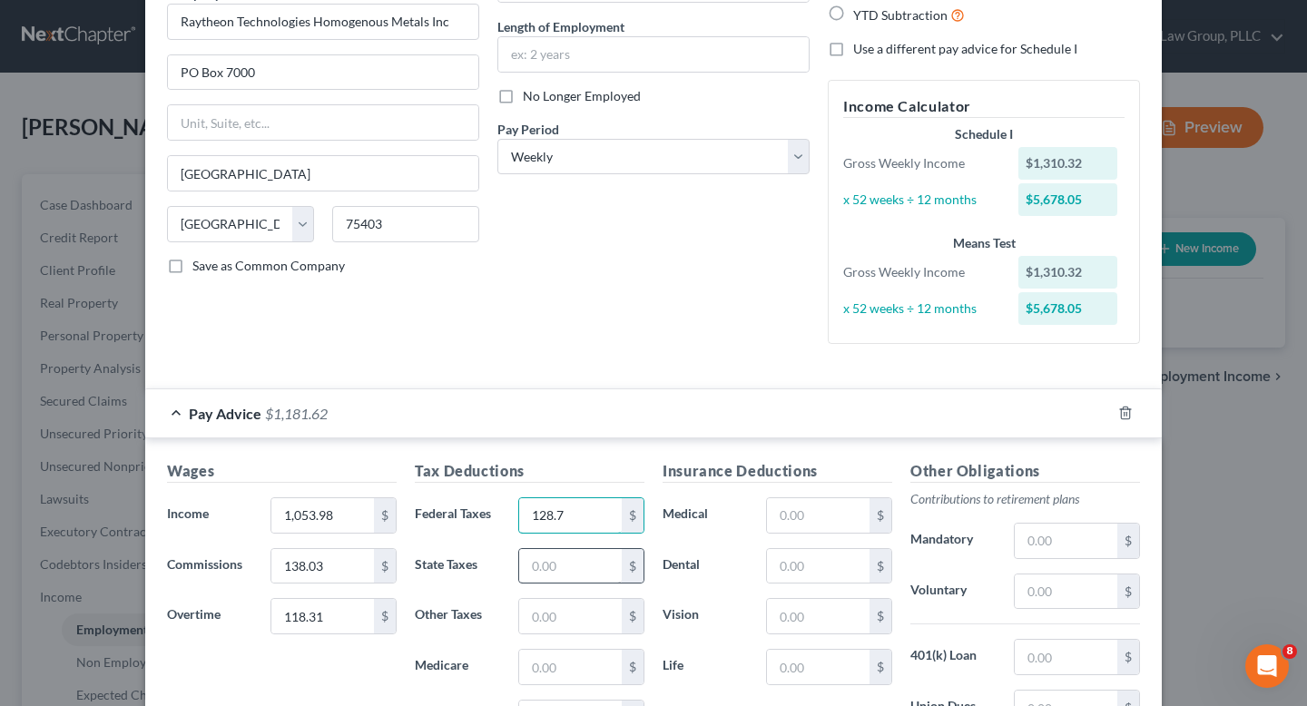
type input "128.7"
click at [526, 558] on input "text" at bounding box center [570, 566] width 103 height 34
type input "90.06"
click at [526, 668] on input "text" at bounding box center [570, 667] width 103 height 34
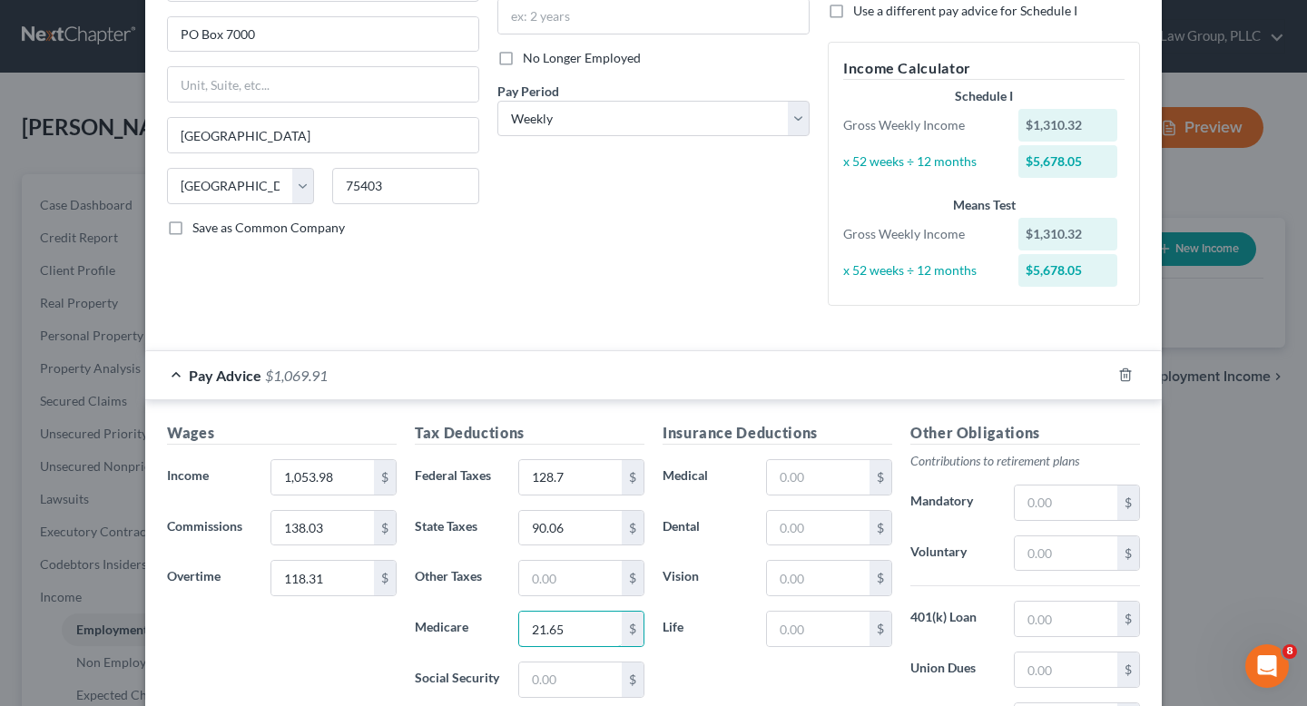
scroll to position [444, 0]
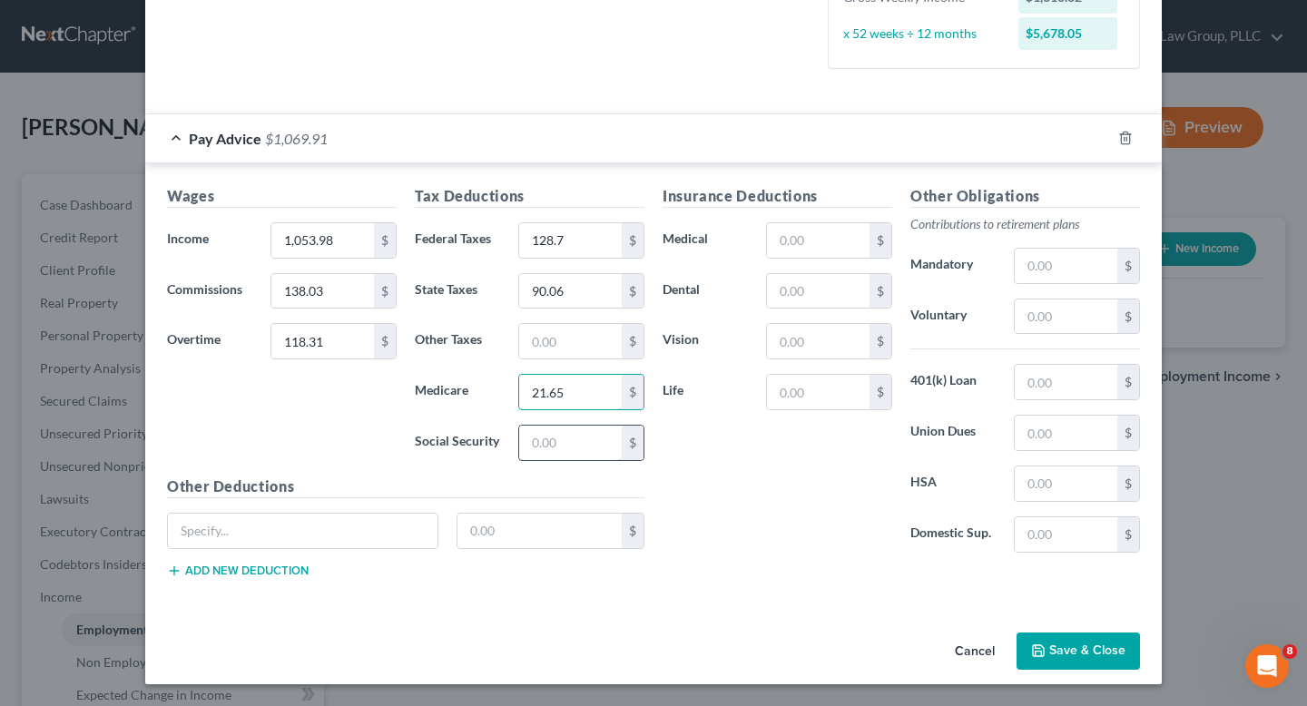
type input "21.65"
click at [592, 448] on input "text" at bounding box center [570, 443] width 103 height 34
type input "92.58"
click at [535, 342] on input "text" at bounding box center [570, 341] width 103 height 34
type input "40.1"
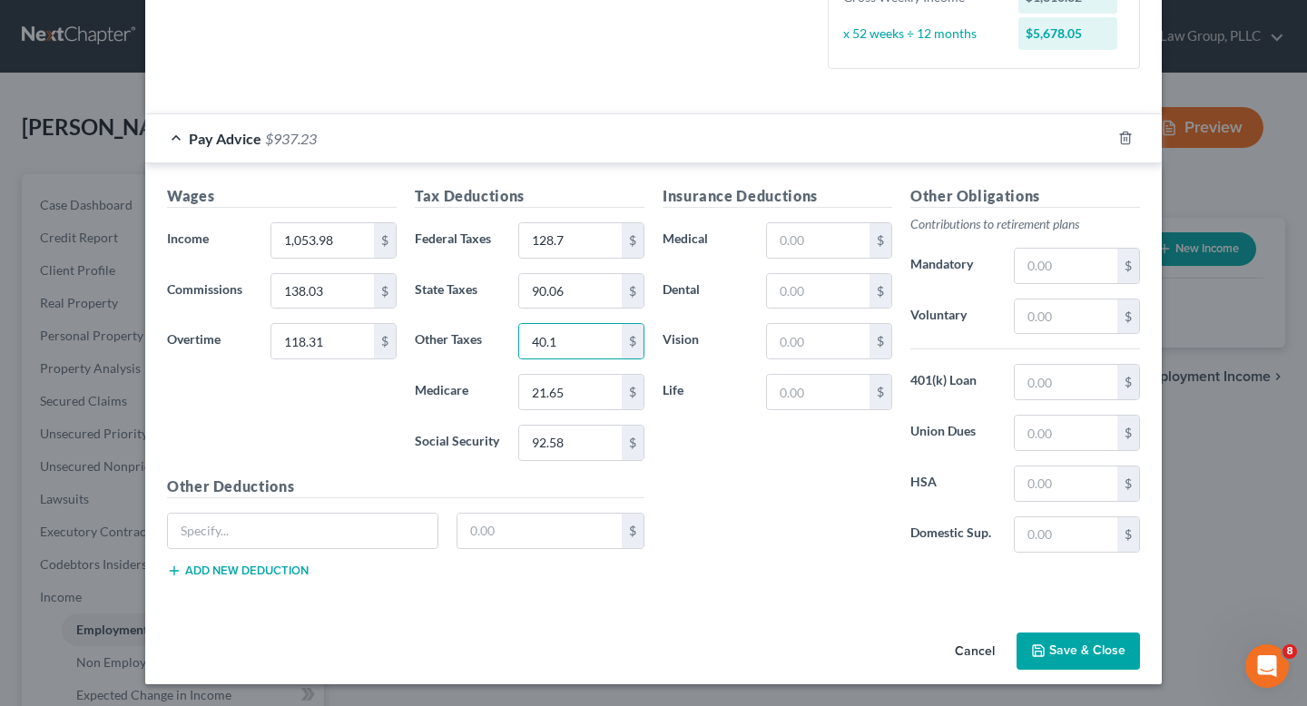
click at [823, 221] on div "Insurance Deductions Medical $ Dental $ Vision $ Life $" at bounding box center [777, 376] width 248 height 382
click at [824, 224] on input "text" at bounding box center [818, 240] width 103 height 34
click at [827, 407] on input "text" at bounding box center [818, 392] width 103 height 34
type input "2.27"
click at [1019, 367] on input "text" at bounding box center [1065, 382] width 103 height 34
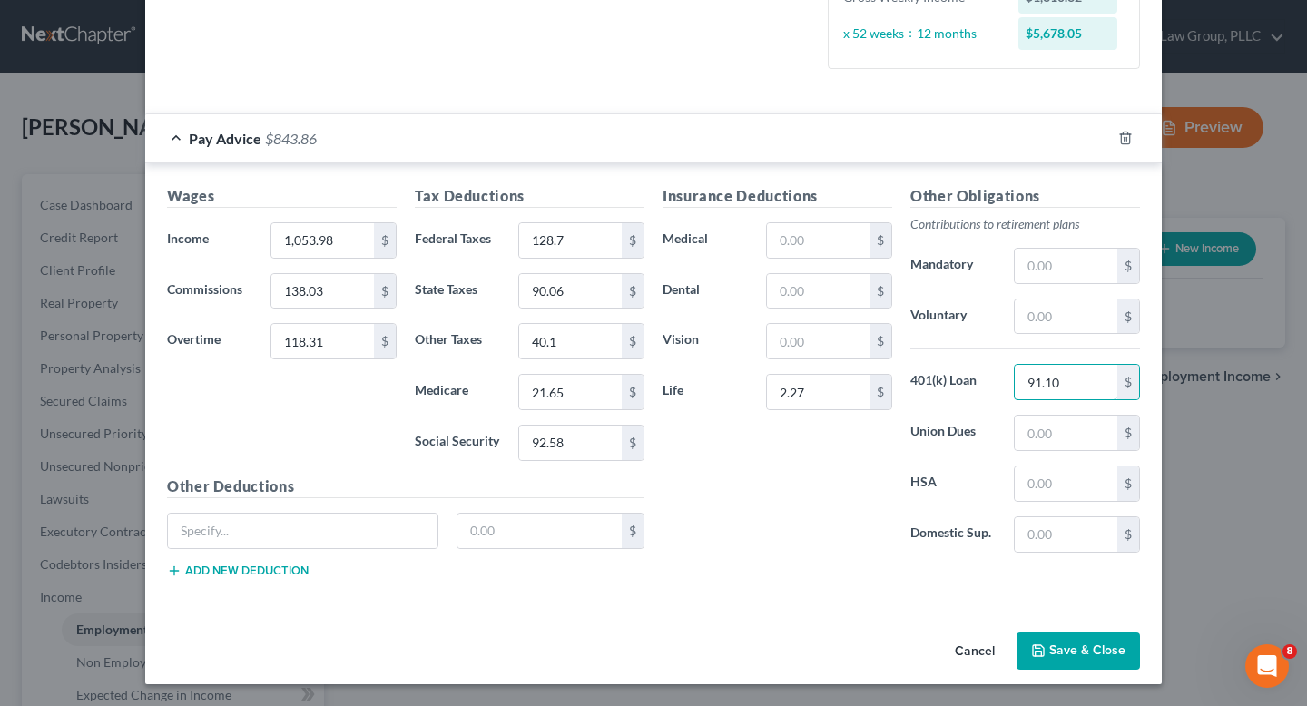
type input "91.10"
click at [770, 506] on div "Insurance Deductions Medical $ Dental $ Vision $ Life 2.27 $" at bounding box center [777, 376] width 248 height 382
click at [665, 508] on div "Insurance Deductions Medical $ Dental $ Vision $ Life 2.27 $" at bounding box center [777, 376] width 248 height 382
click at [747, 515] on div "Insurance Deductions Medical $ Dental $ Vision $ Life 2.27 $" at bounding box center [777, 376] width 248 height 382
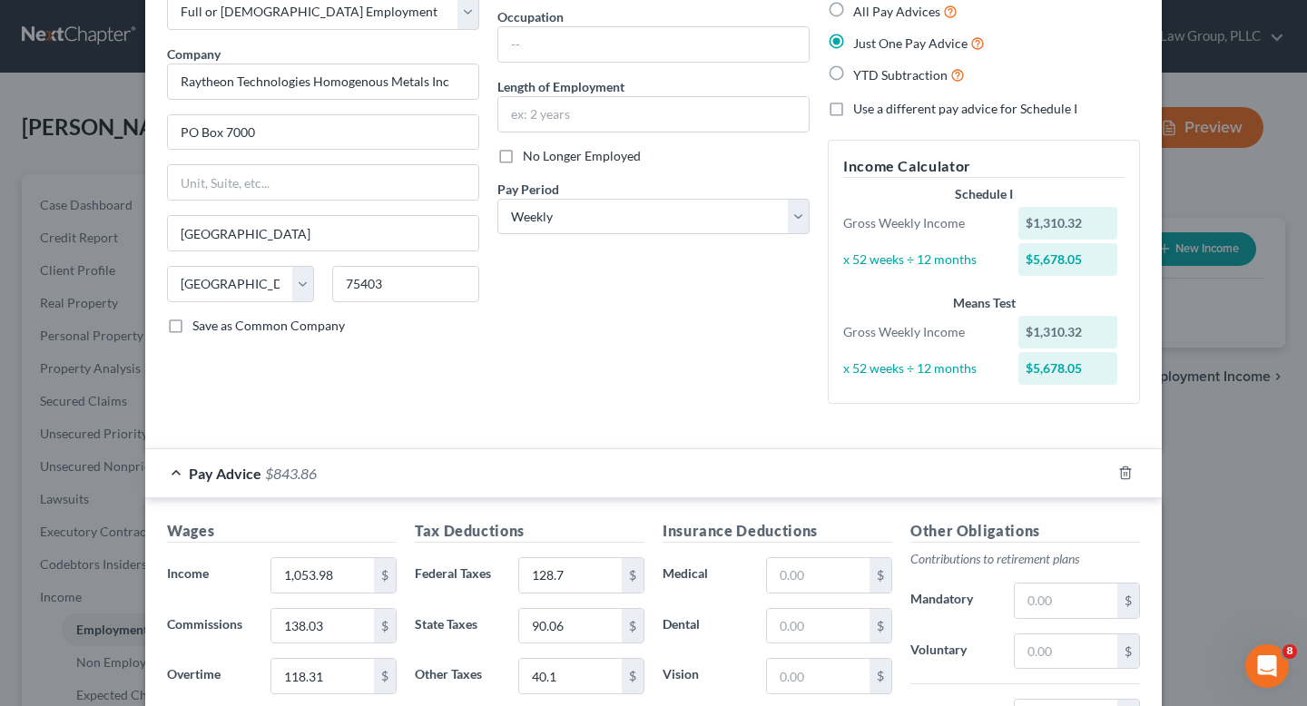
scroll to position [0, 0]
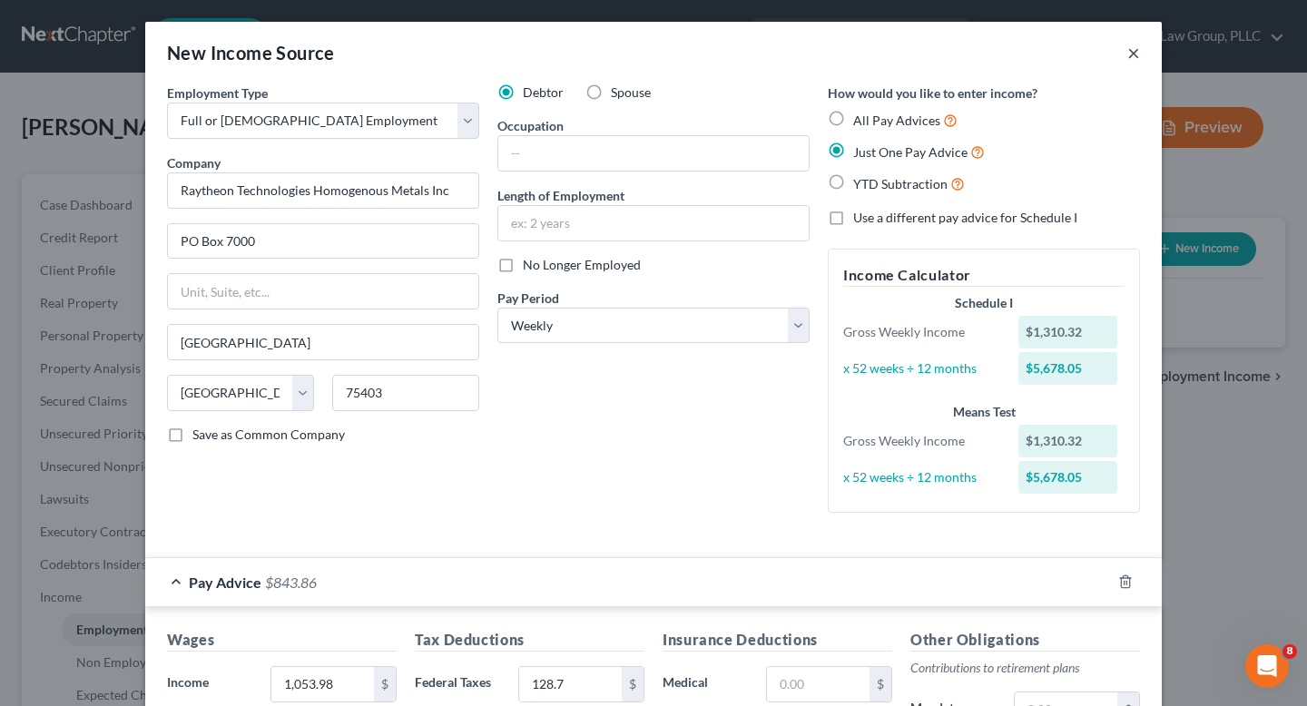
click at [1131, 58] on button "×" at bounding box center [1133, 53] width 13 height 22
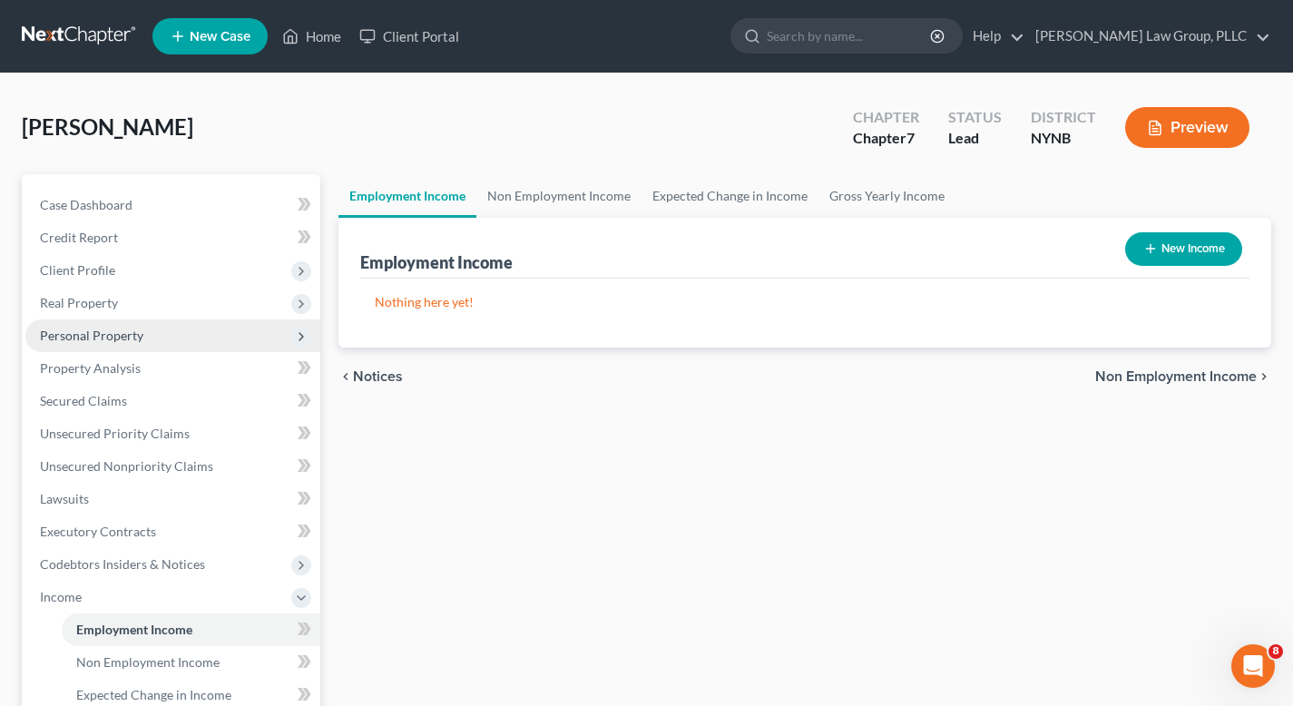
click at [178, 334] on span "Personal Property" at bounding box center [172, 335] width 295 height 33
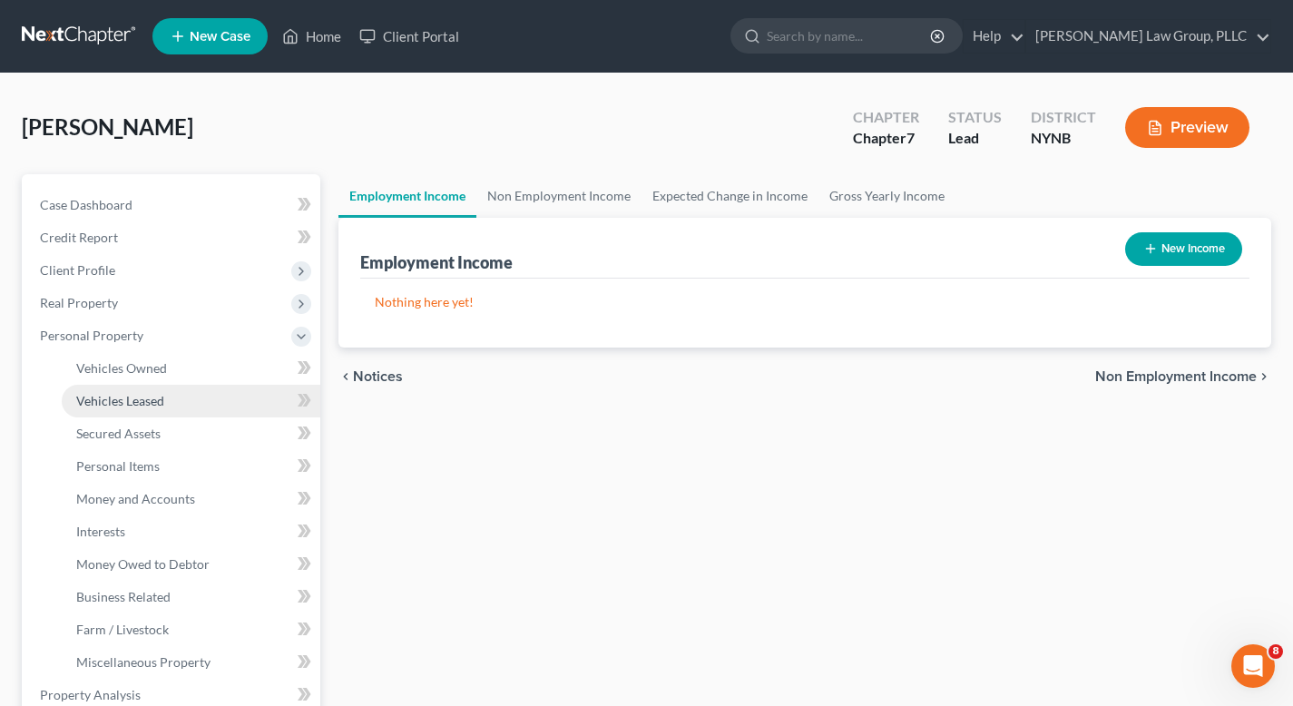
click at [189, 403] on link "Vehicles Leased" at bounding box center [191, 401] width 259 height 33
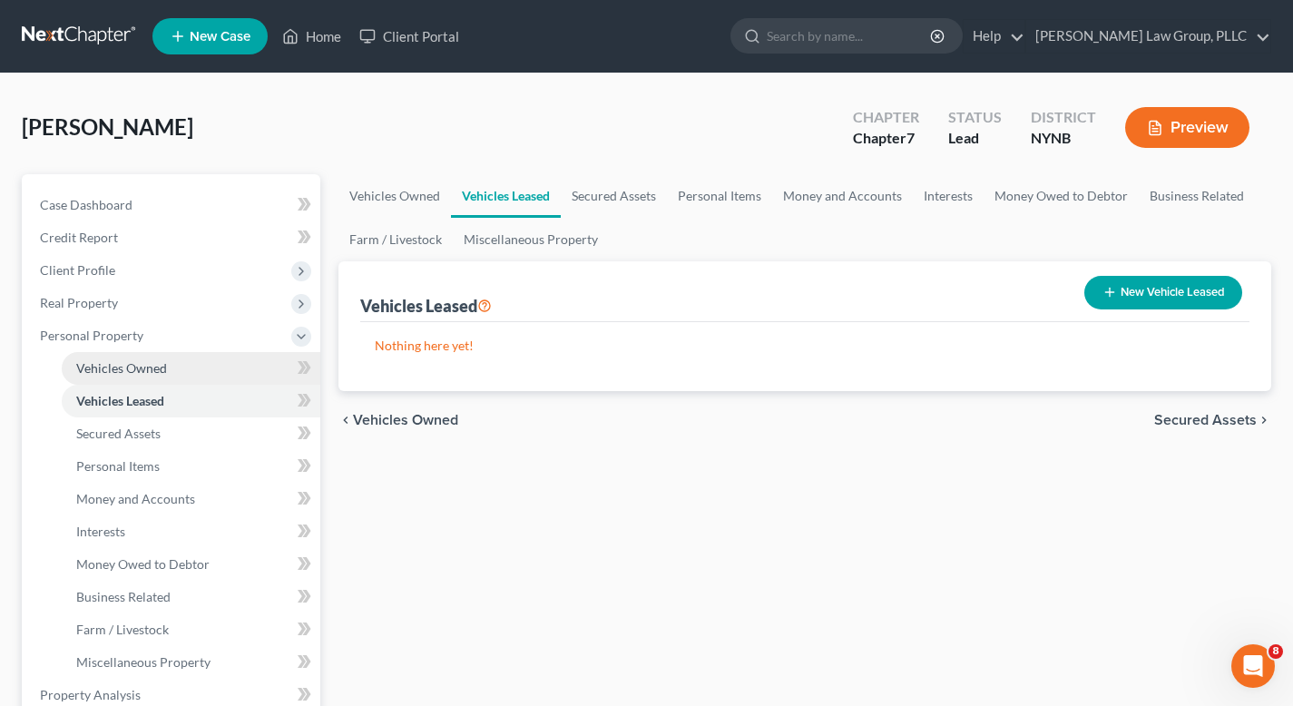
click at [188, 373] on link "Vehicles Owned" at bounding box center [191, 368] width 259 height 33
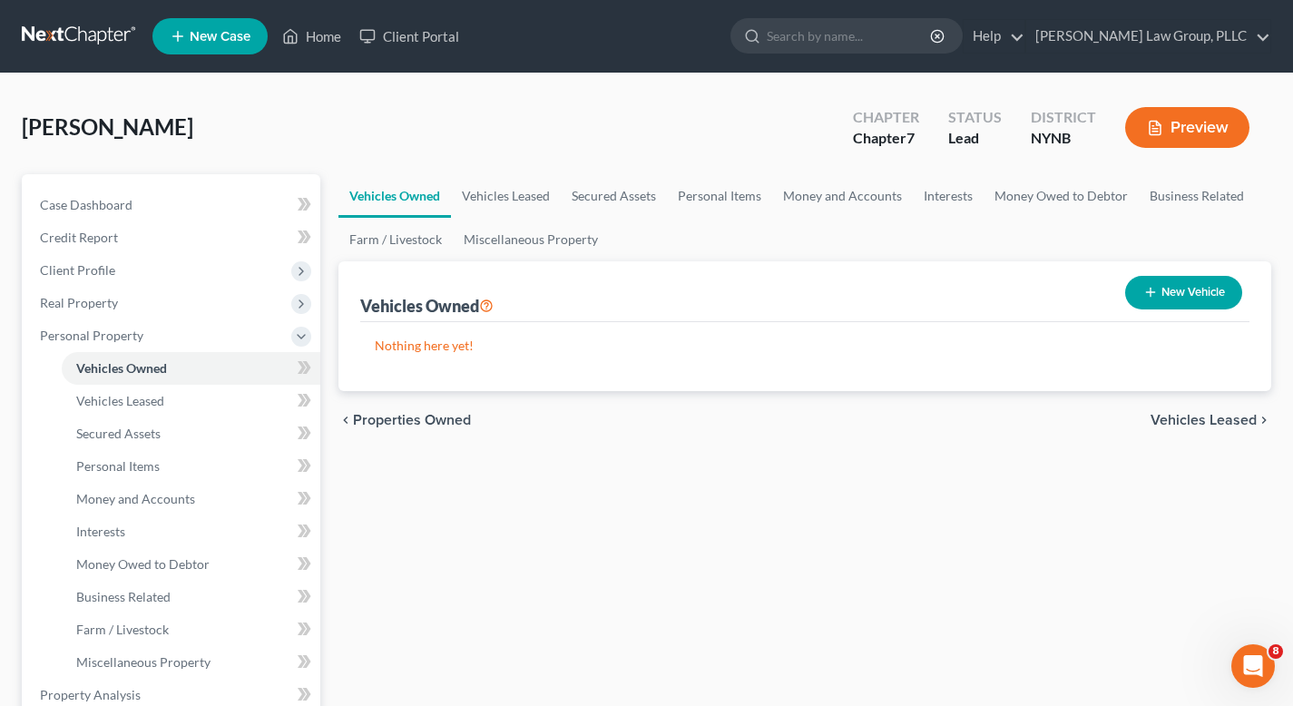
click at [1184, 285] on button "New Vehicle" at bounding box center [1183, 293] width 117 height 34
select select "0"
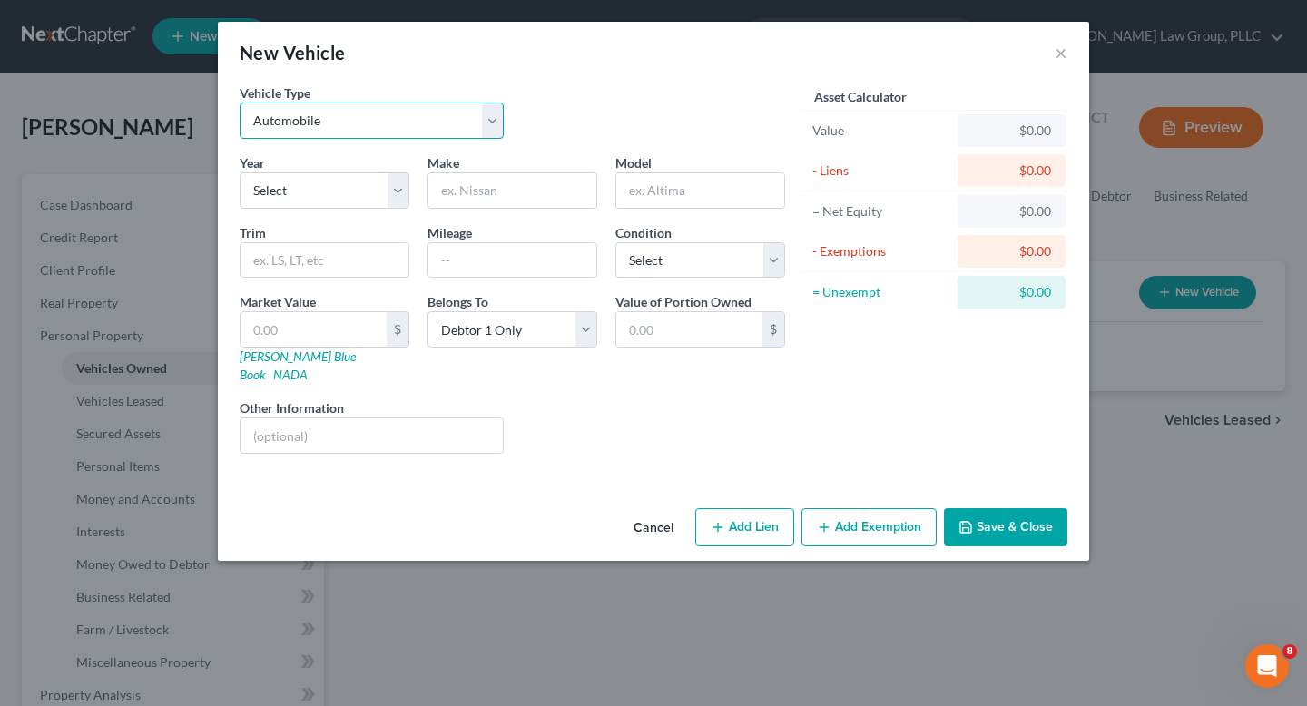
click at [384, 103] on select "Select Automobile Truck Trailer Watercraft Aircraft Motor Home Atv Other Vehicle" at bounding box center [372, 121] width 264 height 36
click at [319, 193] on select "Select 2026 2025 2024 2023 2022 2021 2020 2019 2018 2017 2016 2015 2014 2013 20…" at bounding box center [325, 190] width 170 height 36
select select "19"
click at [240, 172] on select "Select 2026 2025 2024 2023 2022 2021 2020 2019 2018 2017 2016 2015 2014 2013 20…" at bounding box center [325, 190] width 170 height 36
click at [445, 189] on input "text" at bounding box center [512, 190] width 168 height 34
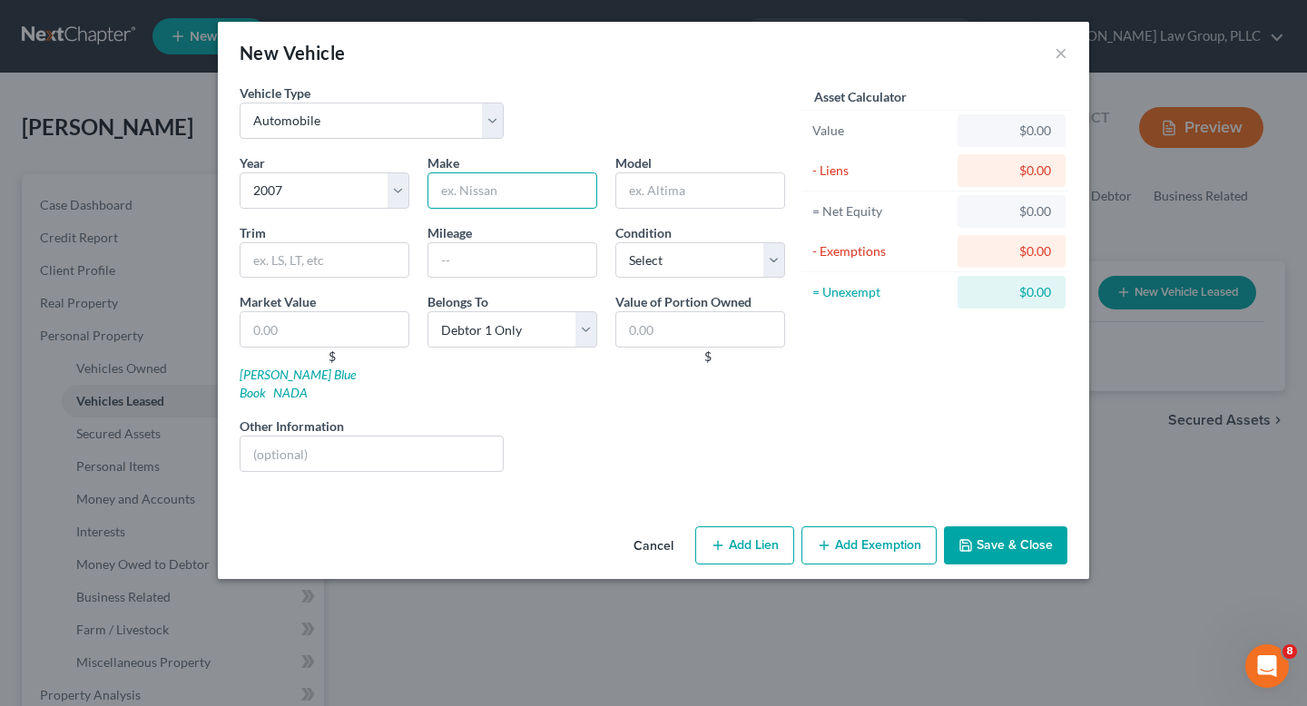
click at [534, 192] on input "text" at bounding box center [512, 190] width 170 height 36
type input "Buick"
click at [705, 193] on input "text" at bounding box center [700, 190] width 170 height 36
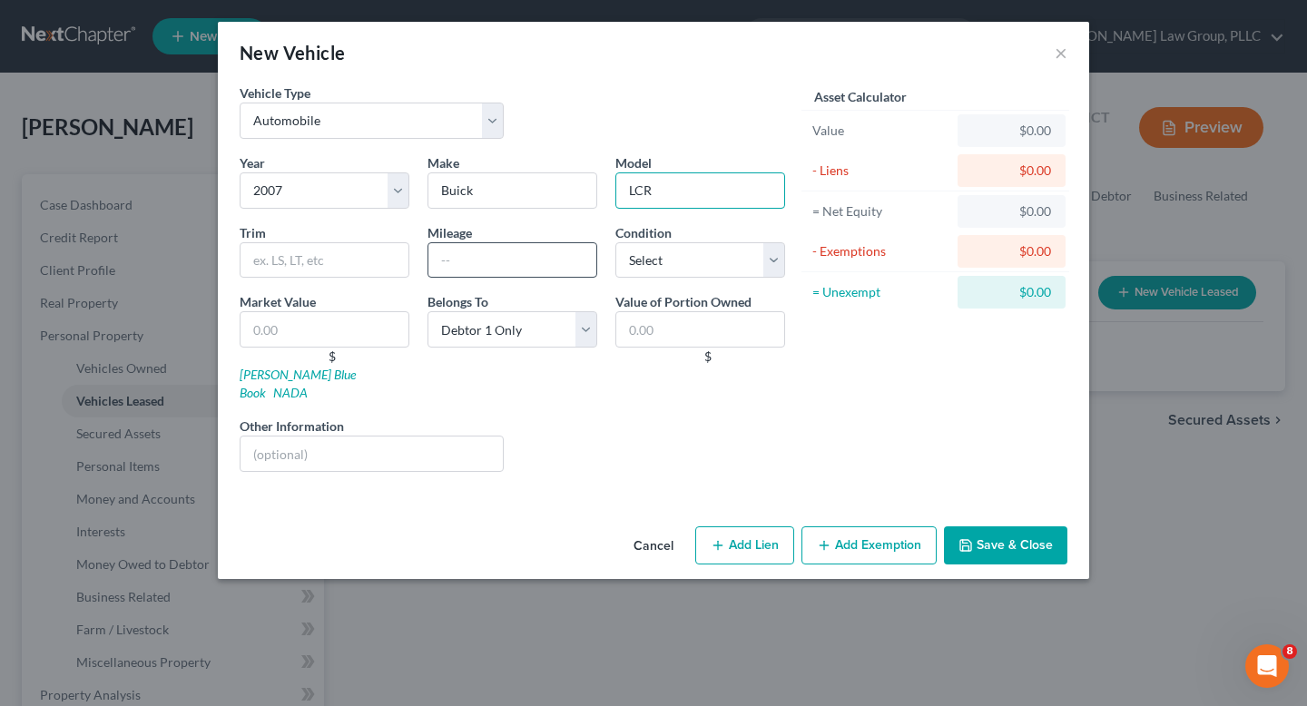
type input "LCR"
click at [548, 258] on input "text" at bounding box center [512, 260] width 170 height 36
click at [341, 250] on input "text" at bounding box center [325, 260] width 170 height 36
click at [619, 221] on div "Year Select 2026 2025 2024 2023 2022 2021 2020 2019 2018 2017 2016 2015 2014 20…" at bounding box center [511, 319] width 563 height 333
click at [688, 242] on select "Select Excellent Very Good Good Fair Poor" at bounding box center [700, 260] width 170 height 36
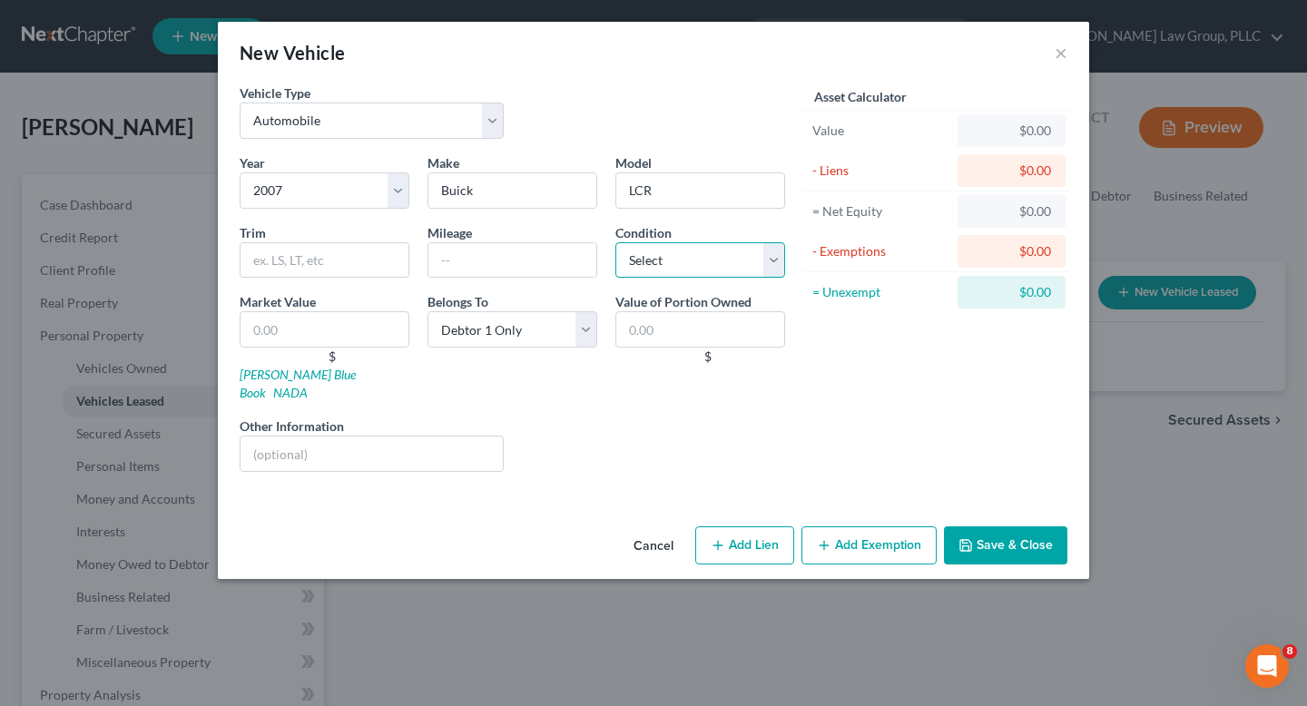
select select "3"
click at [615, 242] on select "Select Excellent Very Good Good Fair Poor" at bounding box center [700, 260] width 170 height 36
click at [324, 272] on input "text" at bounding box center [325, 260] width 170 height 36
click at [421, 264] on div "Mileage" at bounding box center [512, 250] width 188 height 55
click at [456, 251] on input "text" at bounding box center [512, 260] width 170 height 36
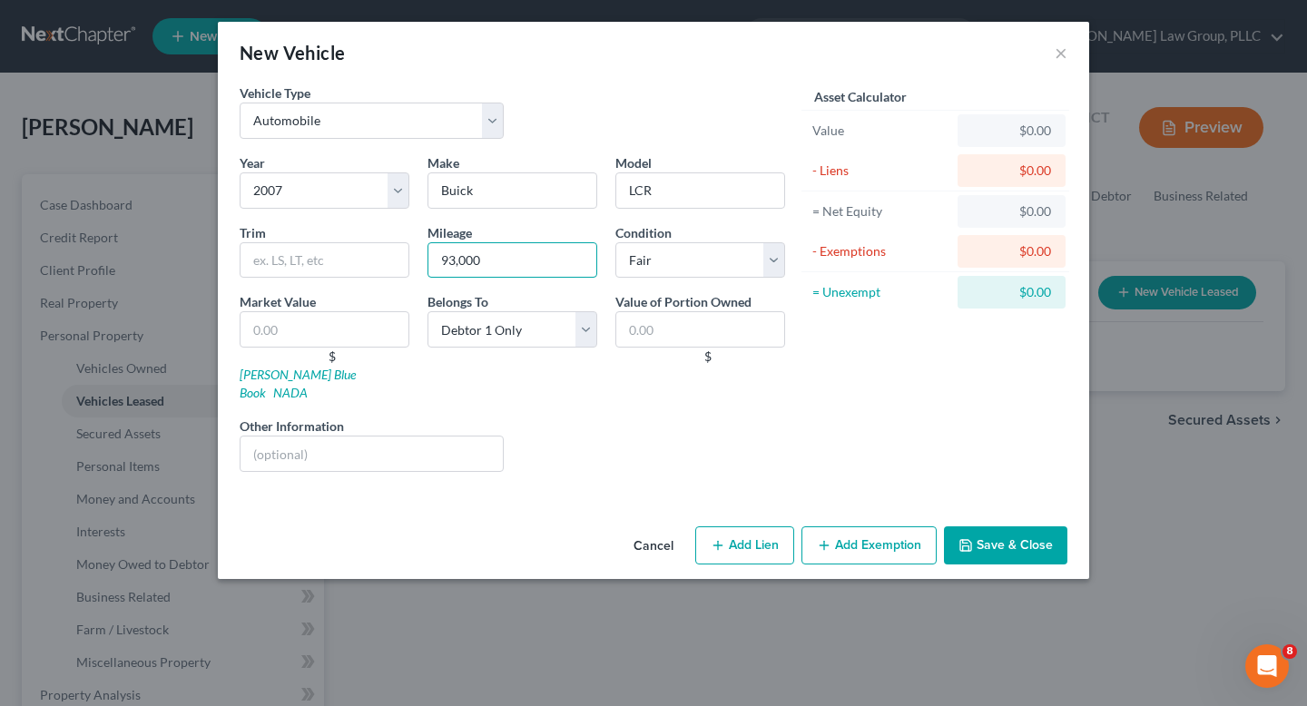
type input "93,000"
click at [438, 288] on div "Year Select 2026 2025 2024 2023 2022 2021 2020 2019 2018 2017 2016 2015 2014 20…" at bounding box center [511, 319] width 563 height 333
click at [302, 373] on link "[PERSON_NAME] Blue Book" at bounding box center [298, 384] width 116 height 34
